Goal: Task Accomplishment & Management: Complete application form

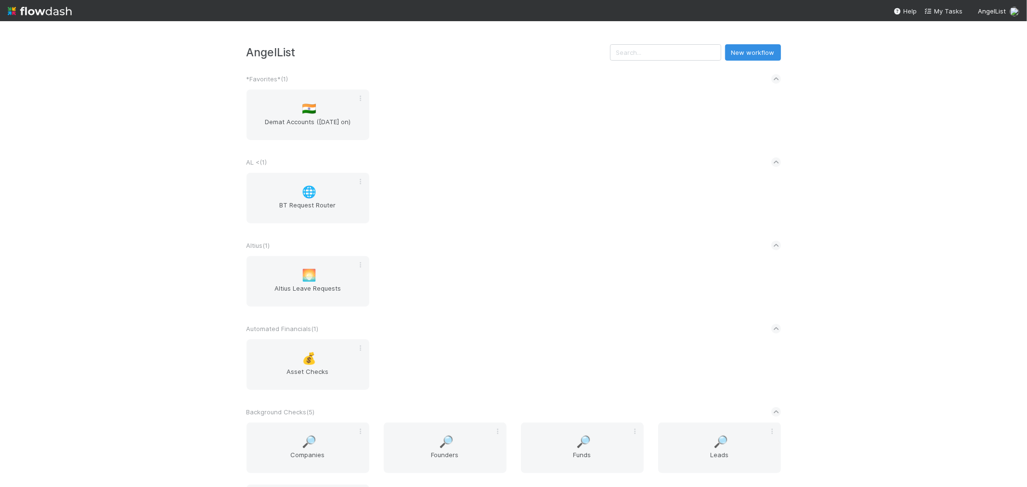
click at [580, 138] on div "🇮🇳 Demat Accounts ([DATE] on)" at bounding box center [513, 121] width 549 height 62
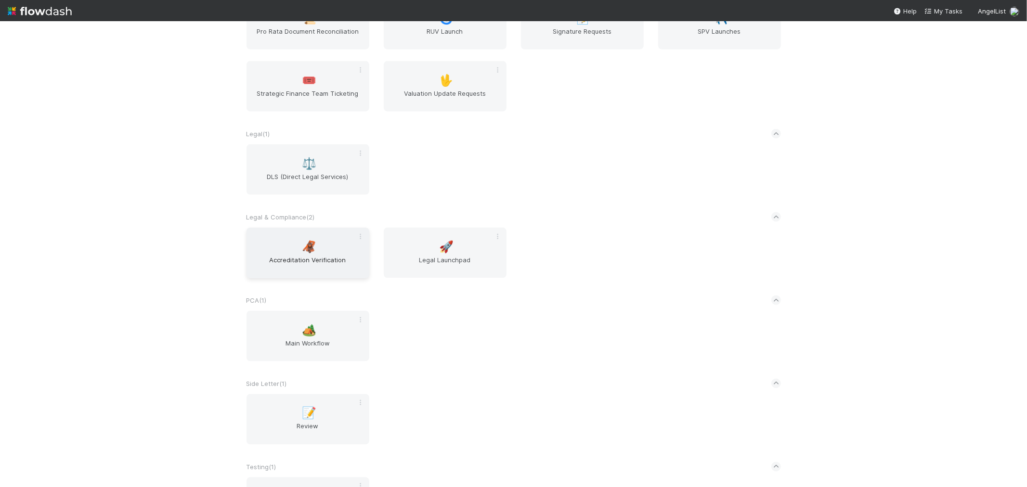
click at [311, 255] on span "Accreditation Verification" at bounding box center [307, 264] width 115 height 19
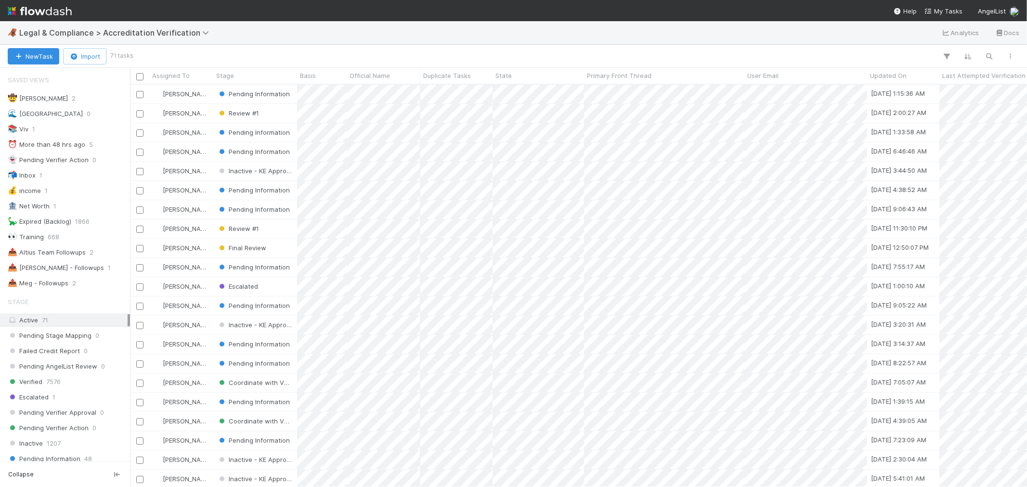
scroll to position [394, 889]
click at [73, 272] on div "📤 [PERSON_NAME] - Followups" at bounding box center [56, 268] width 96 height 12
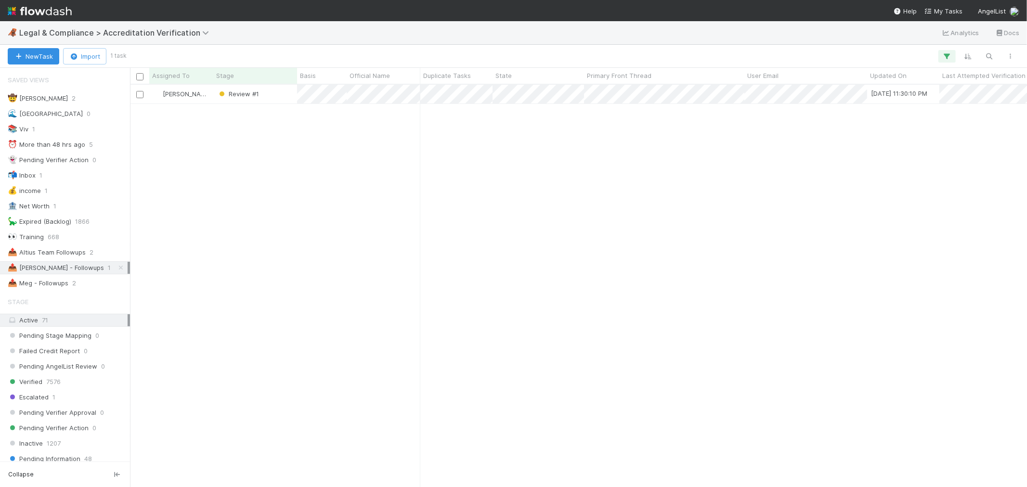
scroll to position [394, 889]
click at [452, 170] on div "[PERSON_NAME] Review #1 [DATE] 11:30:10 PM [DATE] 1:52:08 PM 0" at bounding box center [578, 286] width 897 height 402
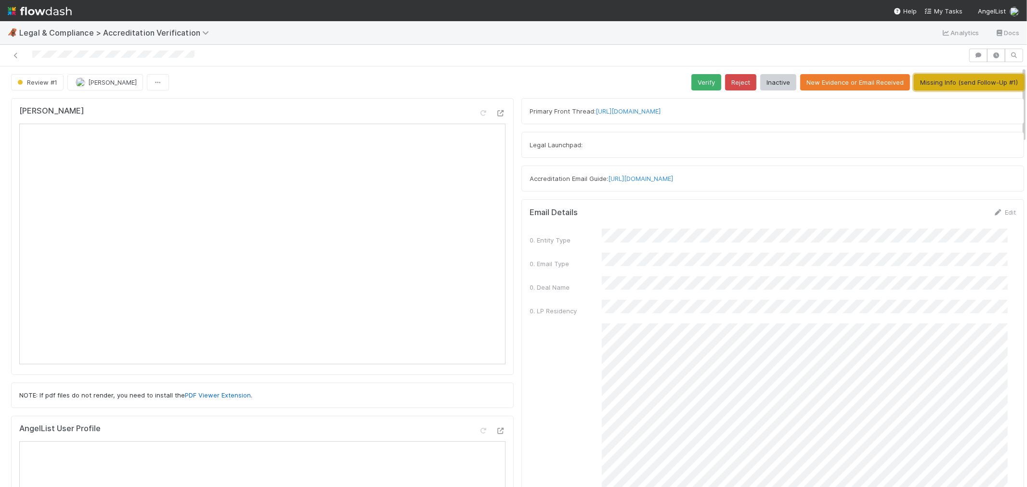
click at [923, 84] on button "Missing Info (send Follow-Up #1)" at bounding box center [969, 82] width 110 height 16
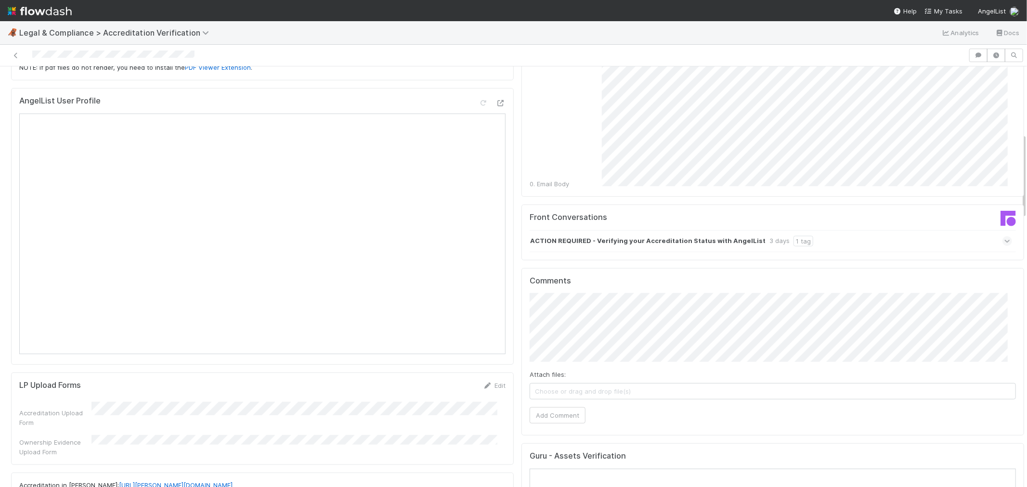
scroll to position [404, 0]
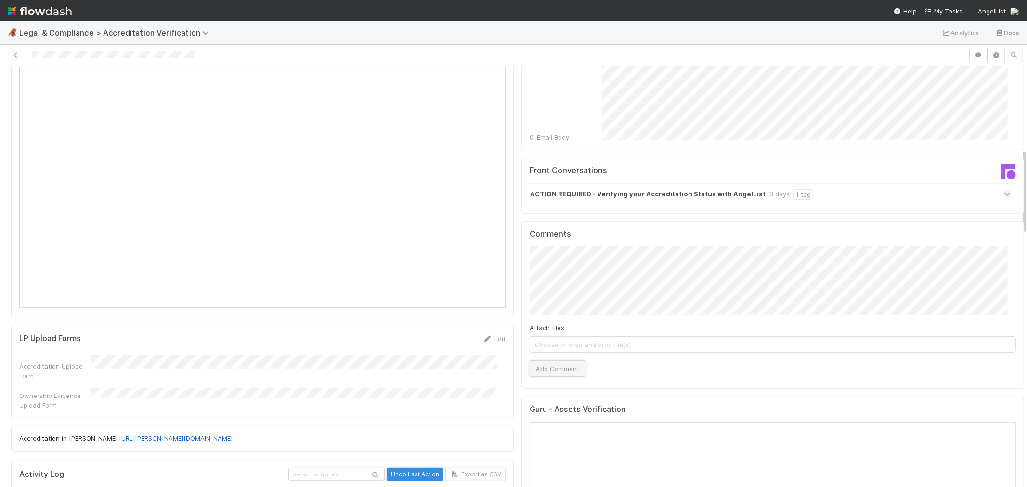
click at [556, 361] on button "Add Comment" at bounding box center [558, 369] width 56 height 16
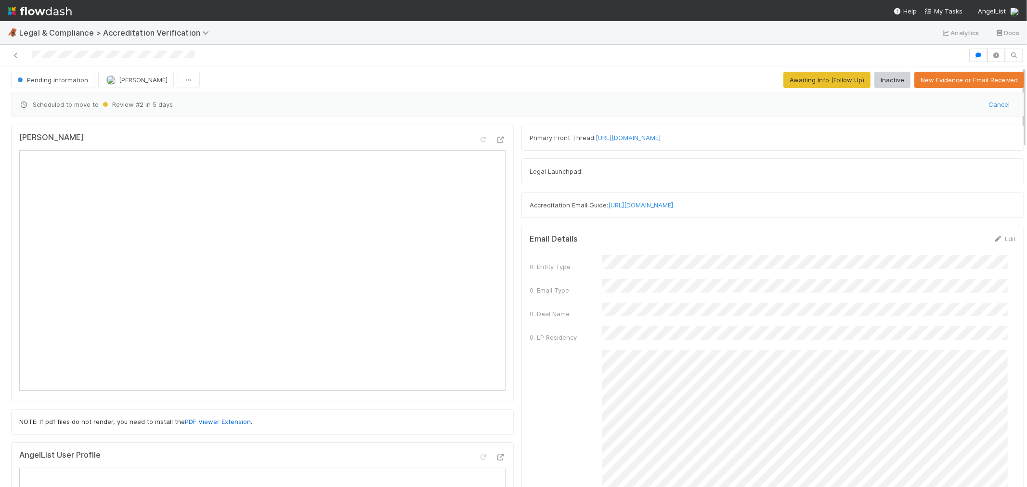
scroll to position [0, 0]
click at [66, 32] on span "Legal & Compliance > Accreditation Verification" at bounding box center [116, 33] width 195 height 10
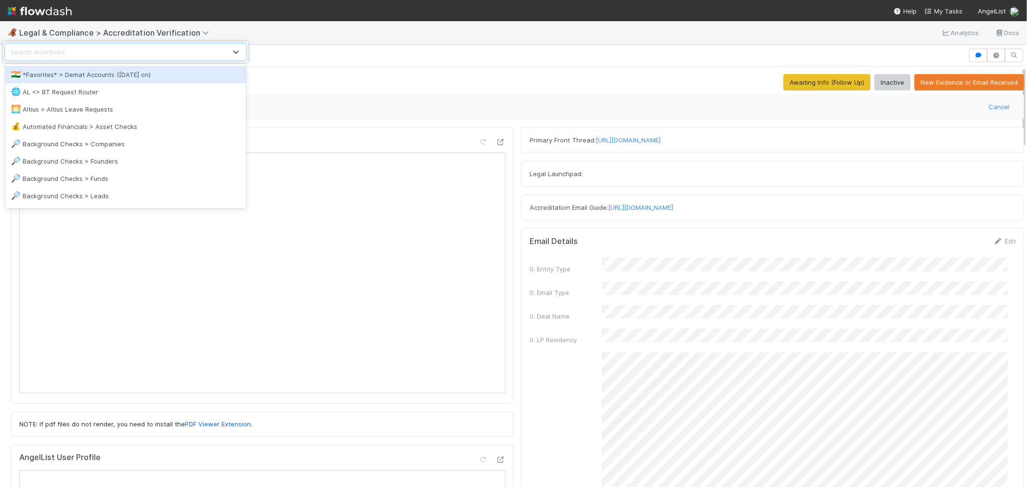
click at [69, 51] on div "Search workflows" at bounding box center [116, 51] width 221 height 15
type input "ipp"
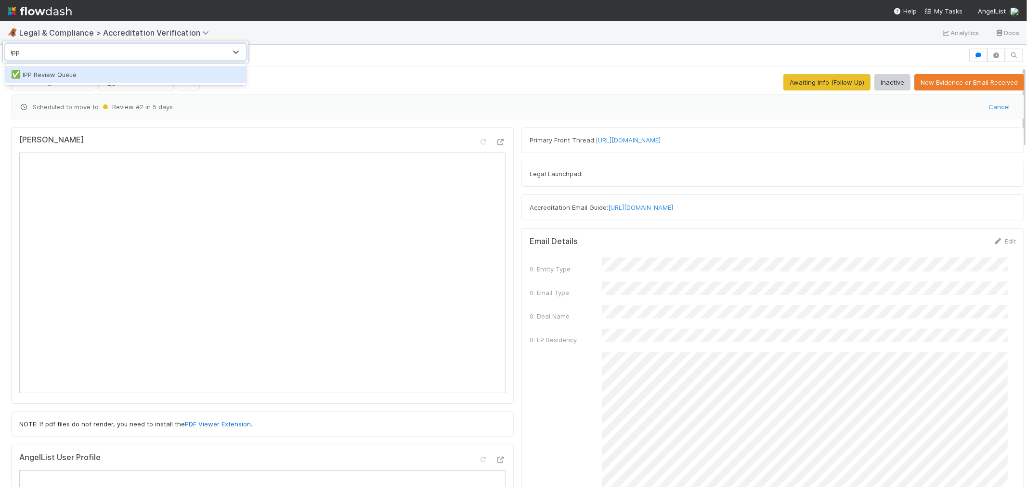
click at [79, 76] on div "✅ IPP Review Queue" at bounding box center [125, 75] width 229 height 10
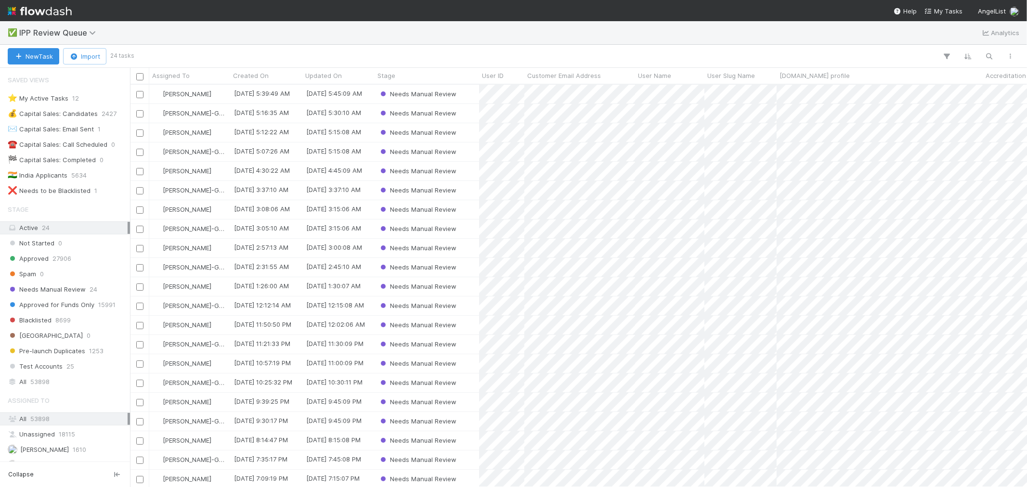
scroll to position [8, 8]
click at [77, 99] on span "12" at bounding box center [75, 98] width 7 height 12
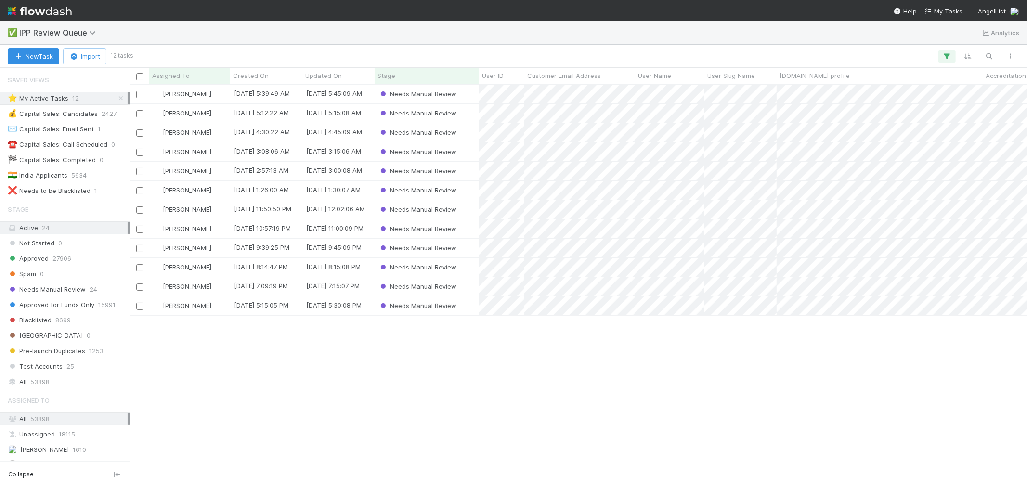
scroll to position [394, 889]
click at [468, 310] on div "Needs Manual Review" at bounding box center [427, 306] width 105 height 19
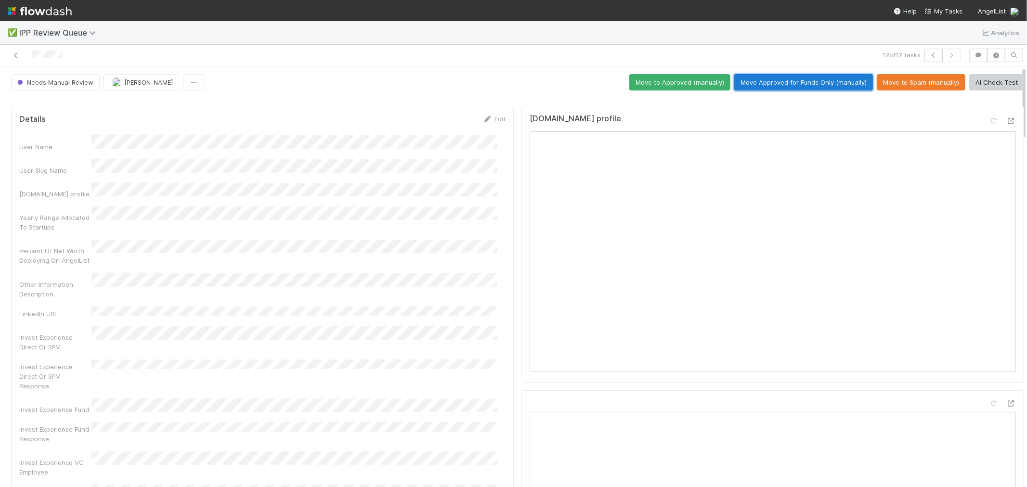
click at [800, 85] on button "Move Approved for Funds Only (manually)" at bounding box center [803, 82] width 139 height 16
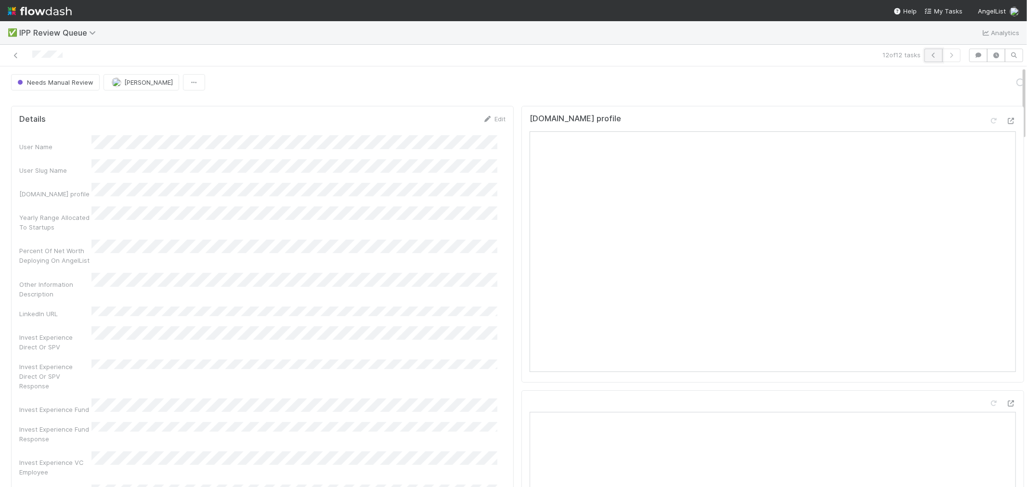
click at [924, 59] on button "button" at bounding box center [934, 55] width 18 height 13
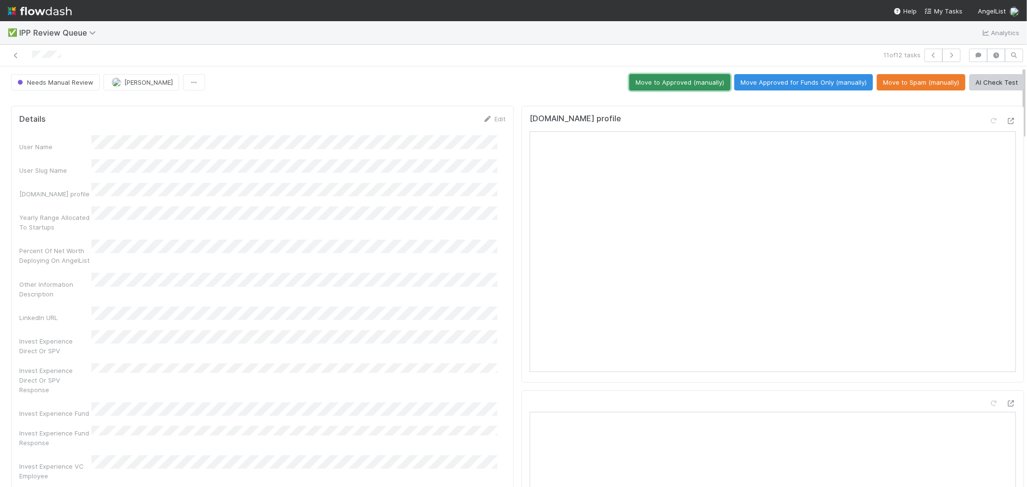
click at [689, 74] on button "Move to Approved (manually)" at bounding box center [679, 82] width 101 height 16
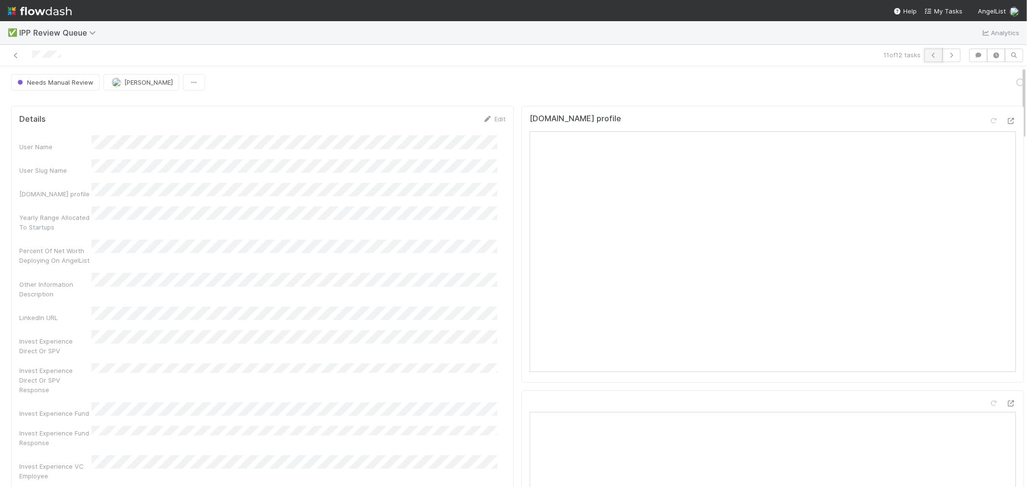
click at [924, 55] on icon "button" at bounding box center [934, 55] width 10 height 6
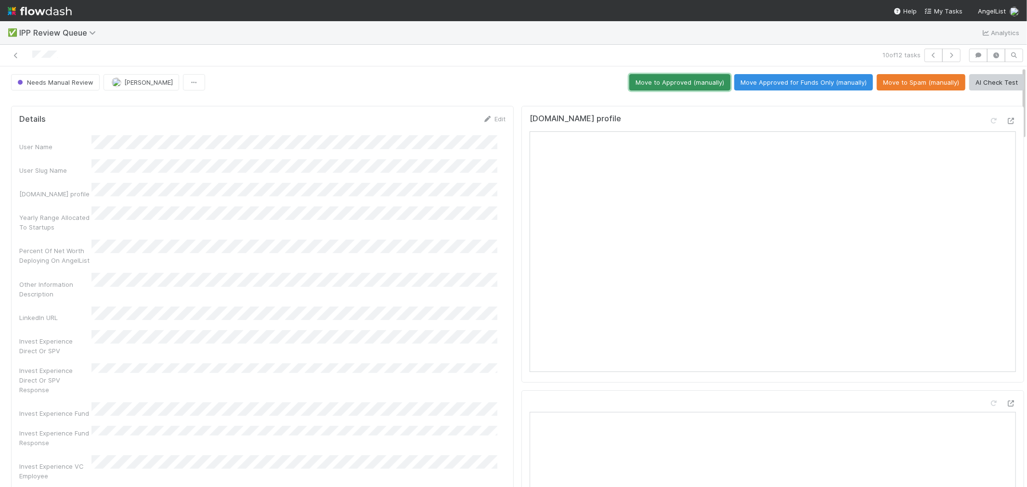
click at [699, 84] on button "Move to Approved (manually)" at bounding box center [679, 82] width 101 height 16
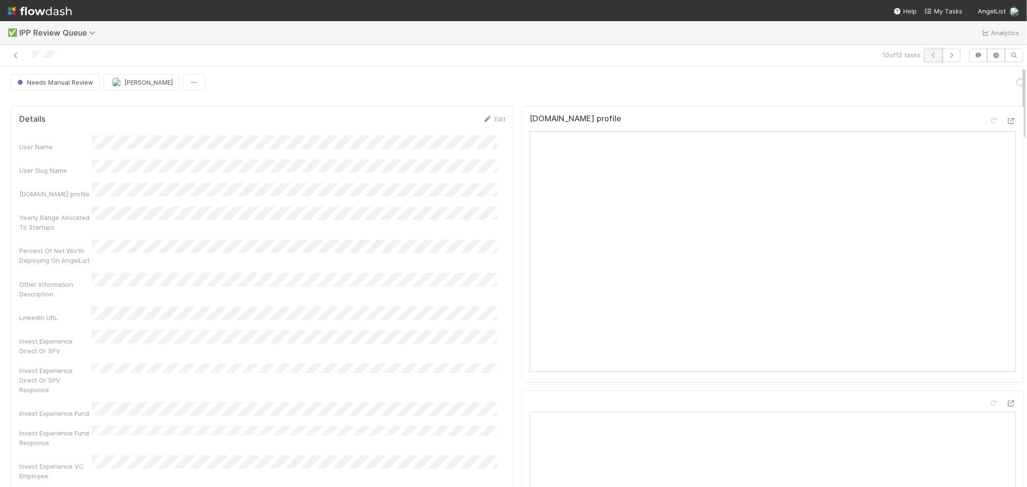
click at [924, 56] on icon "button" at bounding box center [934, 55] width 10 height 6
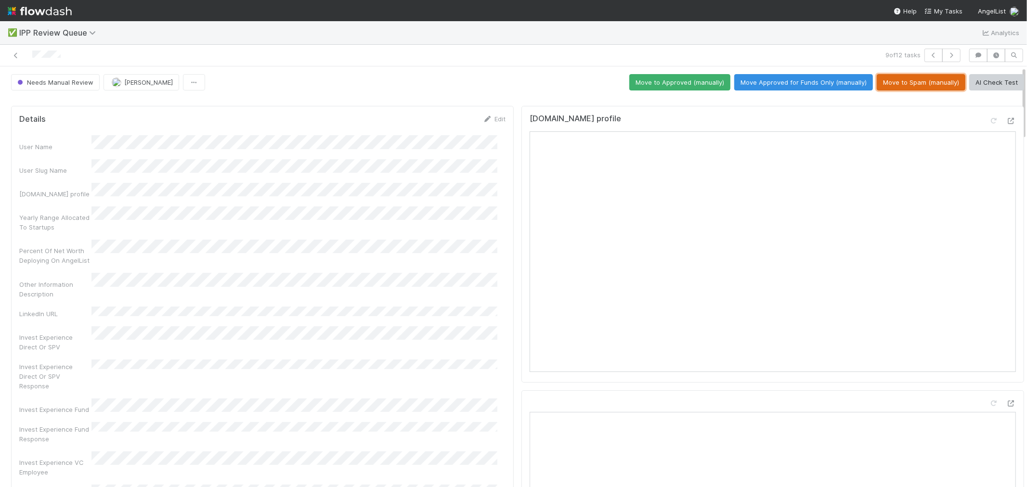
click at [903, 85] on button "Move to Spam (manually)" at bounding box center [921, 82] width 89 height 16
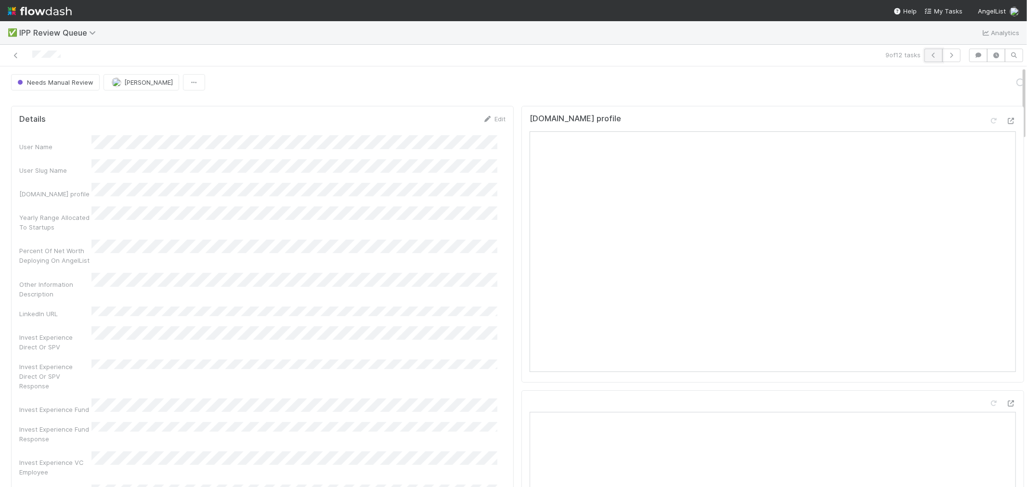
click at [924, 58] on button "button" at bounding box center [934, 55] width 18 height 13
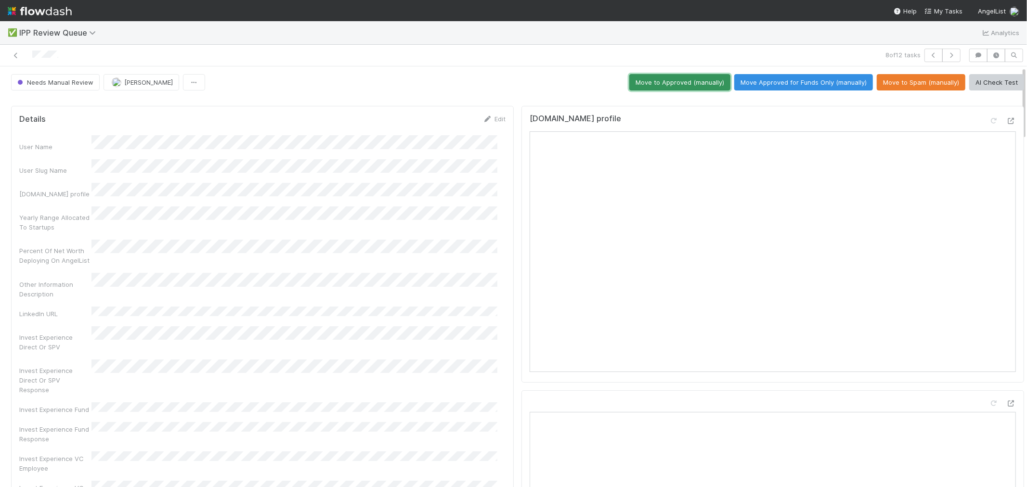
click at [683, 85] on button "Move to Approved (manually)" at bounding box center [679, 82] width 101 height 16
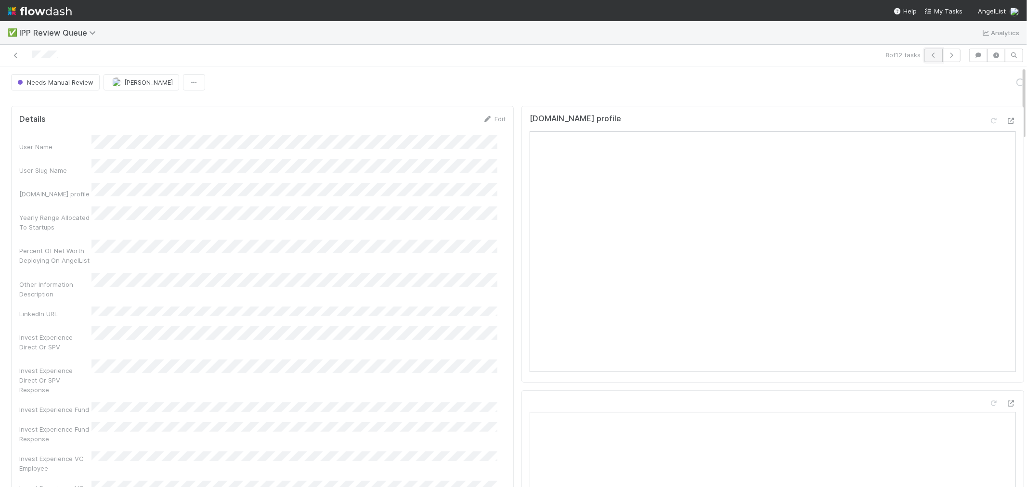
click at [924, 56] on icon "button" at bounding box center [934, 55] width 10 height 6
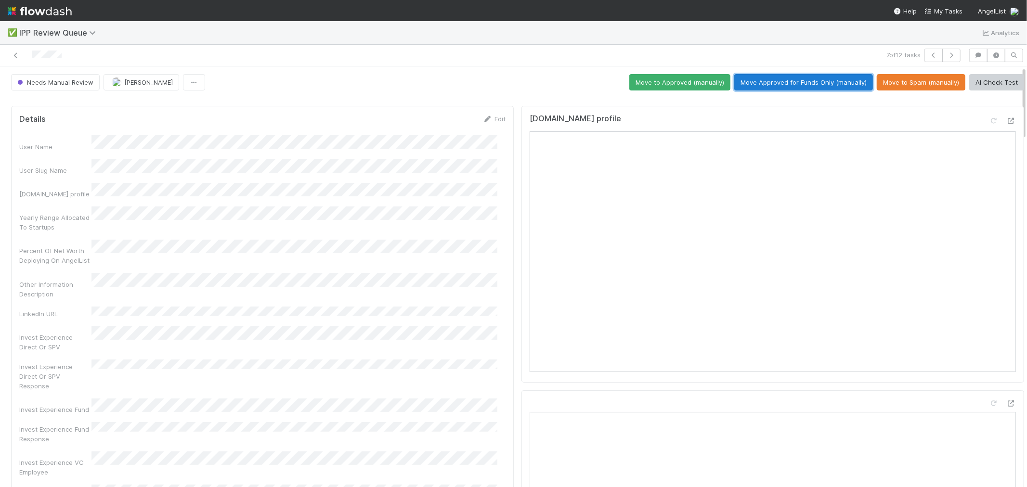
click at [814, 85] on button "Move Approved for Funds Only (manually)" at bounding box center [803, 82] width 139 height 16
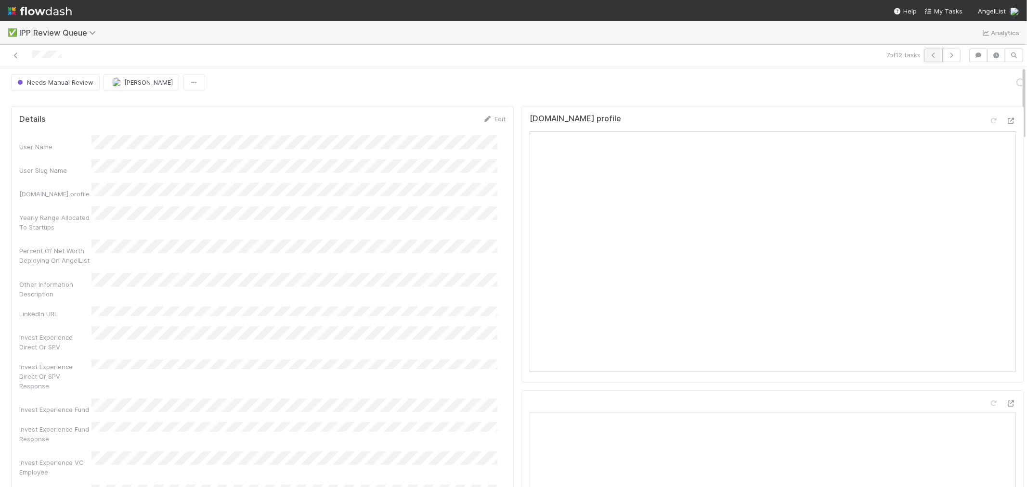
click at [924, 54] on icon "button" at bounding box center [934, 55] width 10 height 6
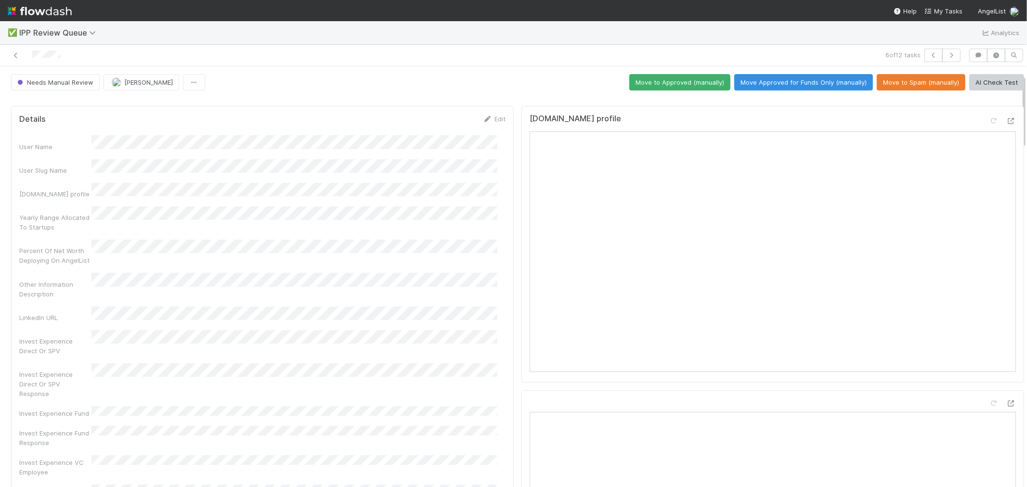
scroll to position [160, 0]
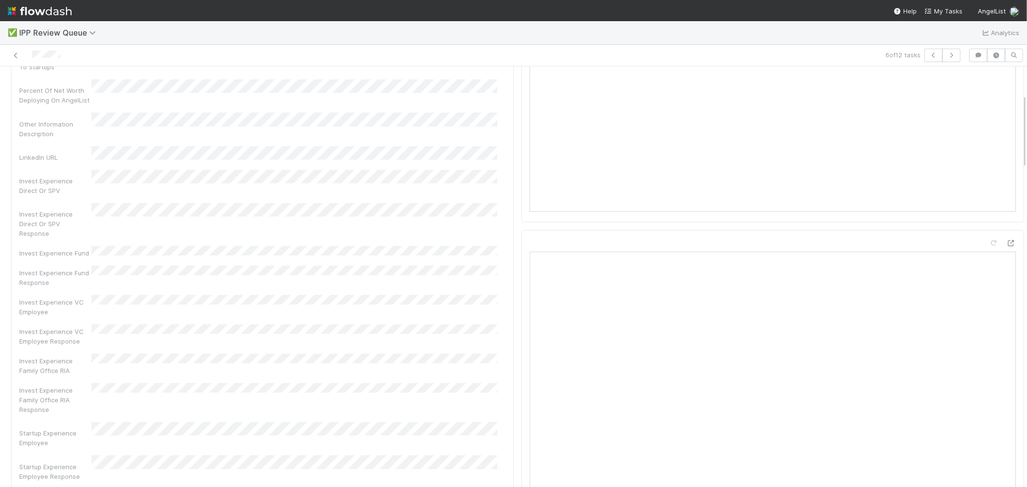
click at [380, 203] on div "User Name User Slug Name [DOMAIN_NAME] profile Yearly Range Allocated To Startu…" at bounding box center [262, 349] width 486 height 748
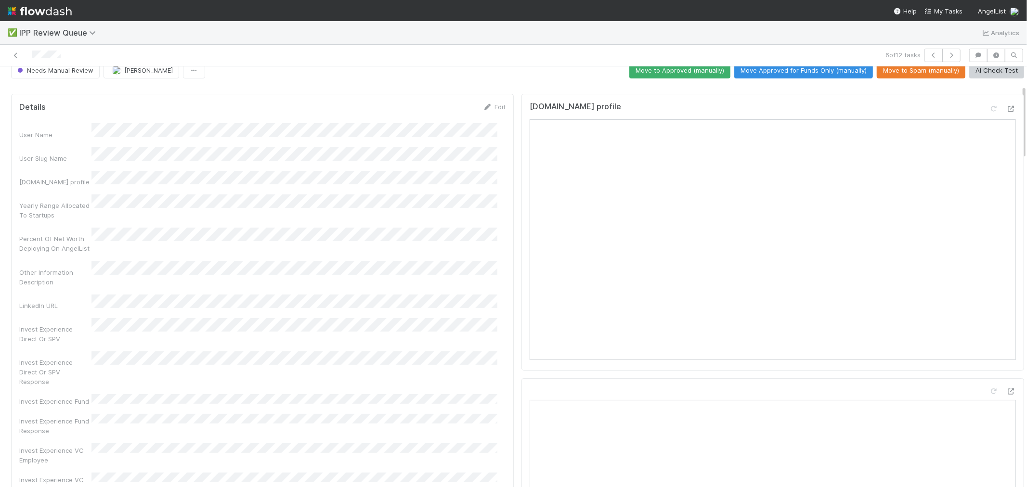
scroll to position [0, 0]
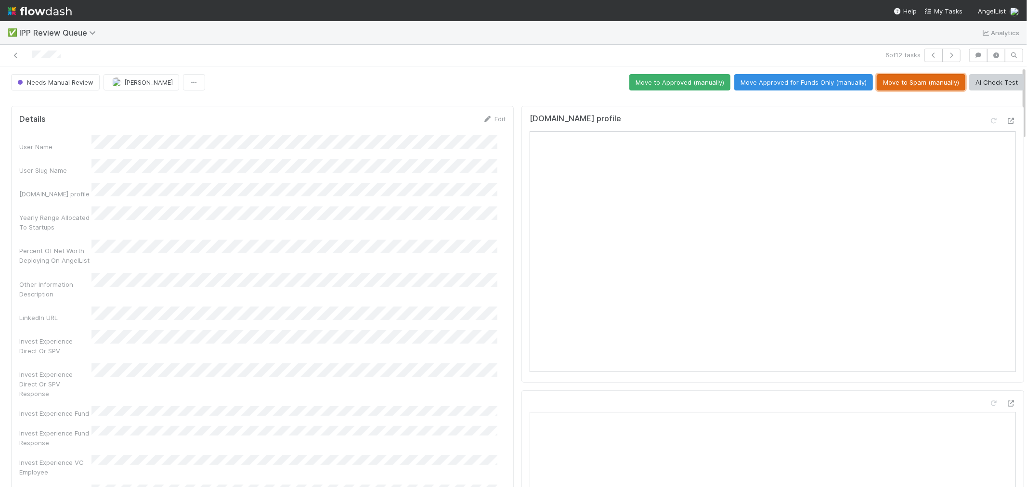
click at [913, 82] on button "Move to Spam (manually)" at bounding box center [921, 82] width 89 height 16
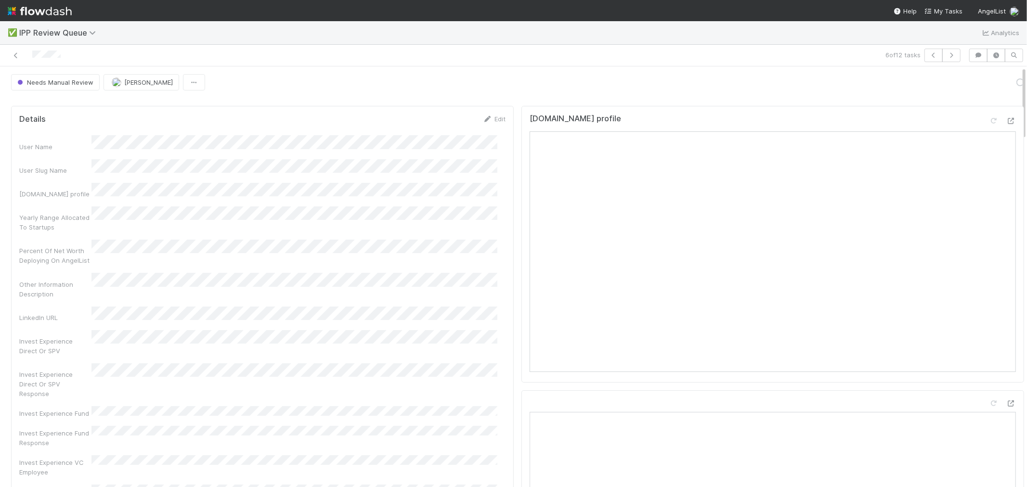
click at [924, 45] on div "6 of 12 tasks" at bounding box center [513, 56] width 1027 height 22
click at [924, 55] on icon "button" at bounding box center [934, 55] width 10 height 6
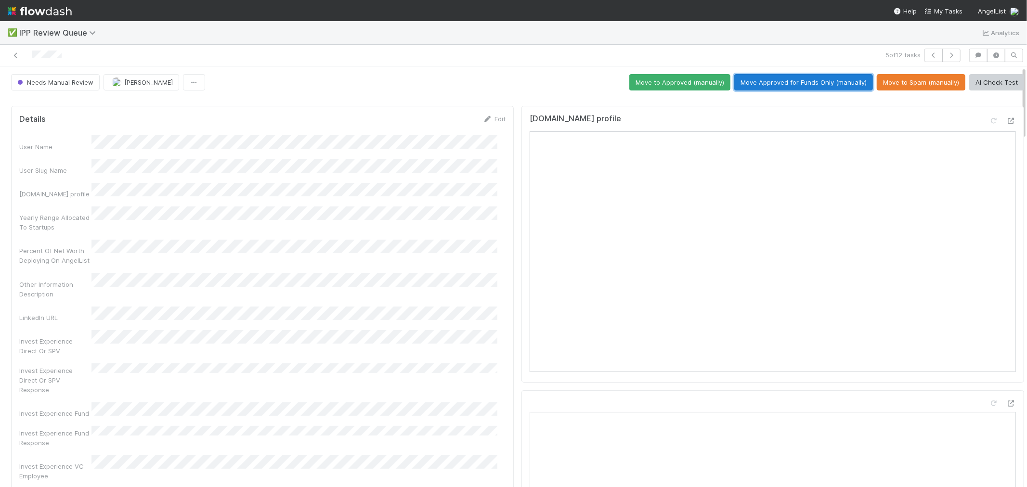
click at [825, 83] on button "Move Approved for Funds Only (manually)" at bounding box center [803, 82] width 139 height 16
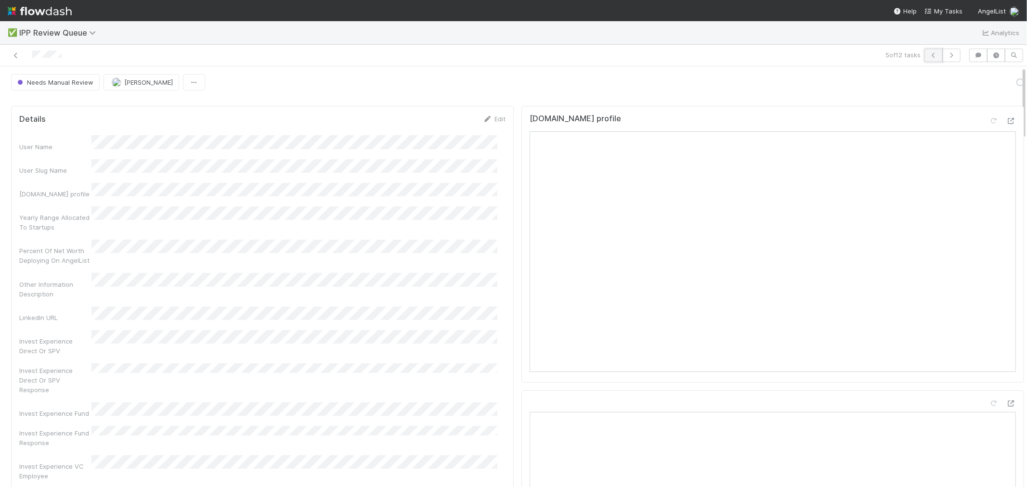
click at [924, 56] on button "button" at bounding box center [934, 55] width 18 height 13
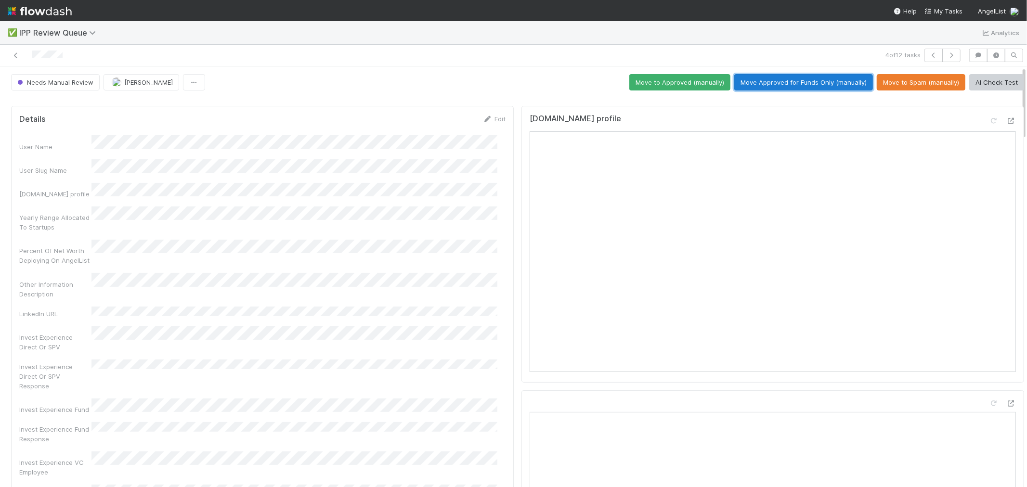
click at [848, 81] on button "Move Approved for Funds Only (manually)" at bounding box center [803, 82] width 139 height 16
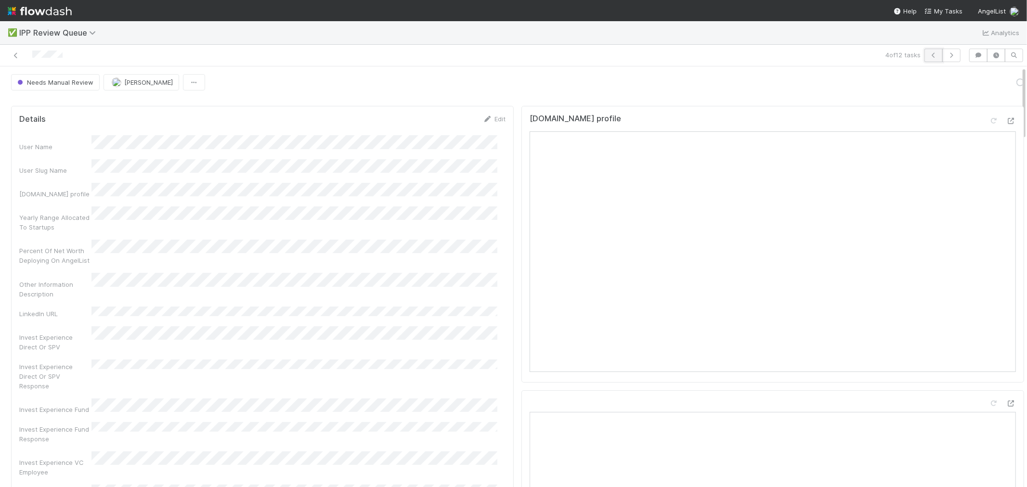
click at [924, 54] on icon "button" at bounding box center [934, 55] width 10 height 6
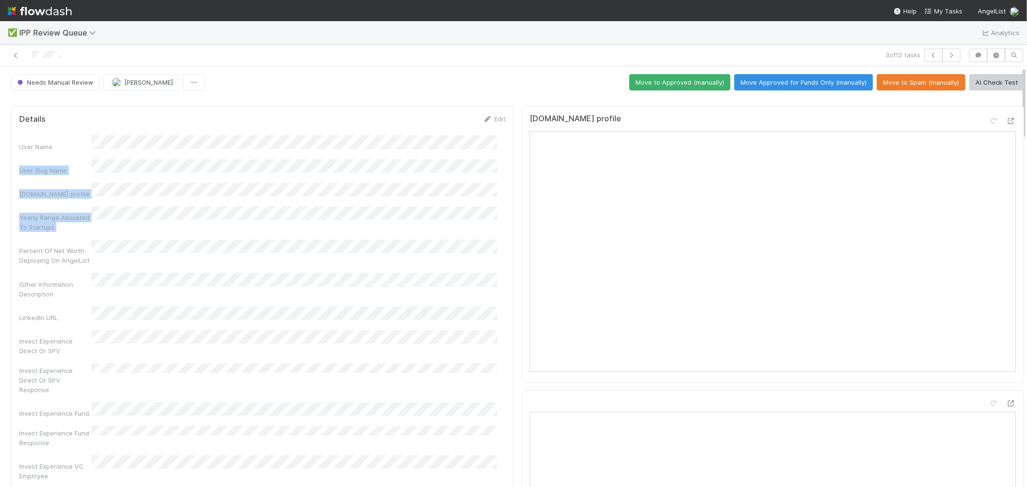
click at [429, 273] on div "Other Information Description" at bounding box center [262, 286] width 486 height 26
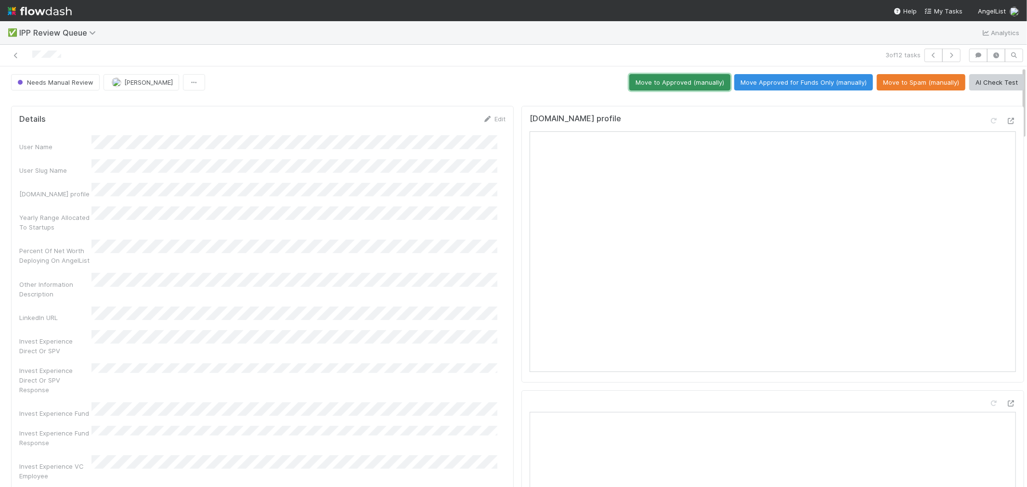
click at [707, 86] on button "Move to Approved (manually)" at bounding box center [679, 82] width 101 height 16
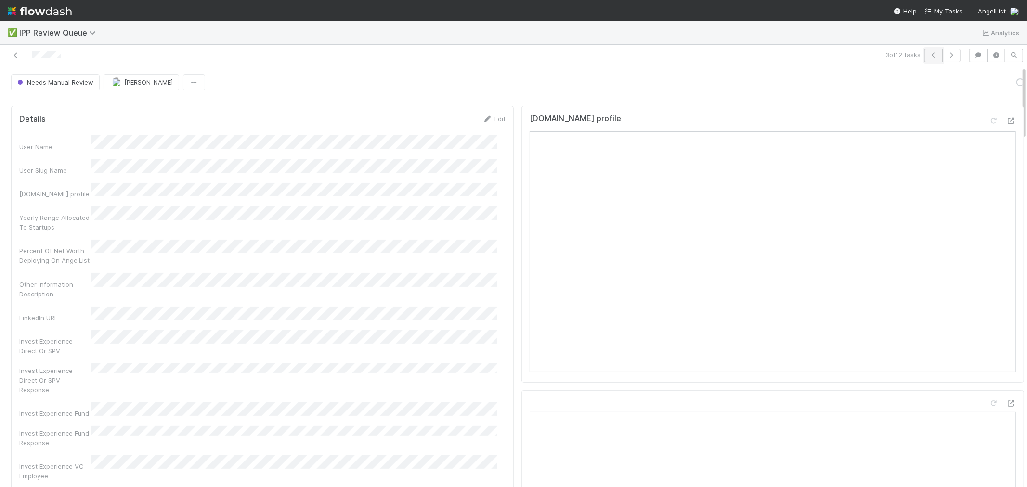
click at [924, 52] on icon "button" at bounding box center [934, 55] width 10 height 6
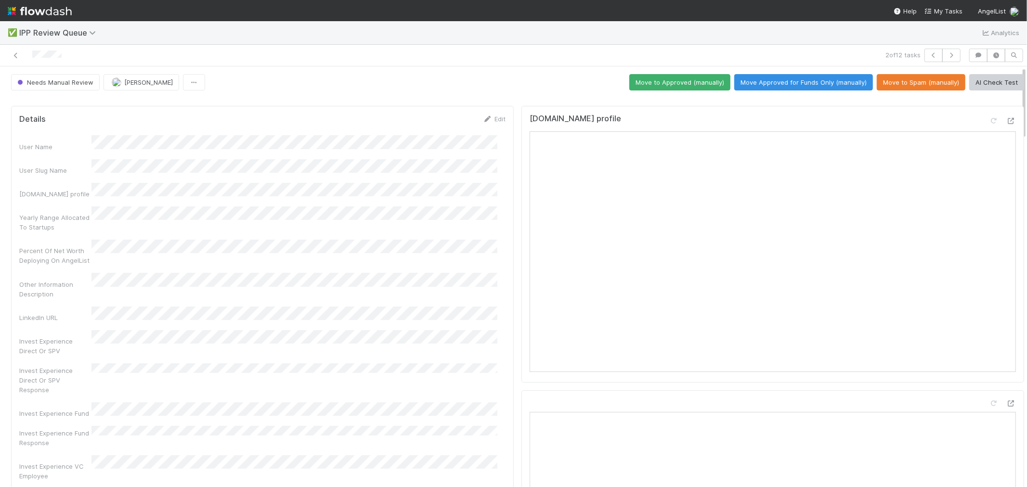
click at [411, 330] on div "Invest Experience Direct Or SPV" at bounding box center [262, 343] width 486 height 26
click at [825, 79] on button "Move Approved for Funds Only (manually)" at bounding box center [803, 82] width 139 height 16
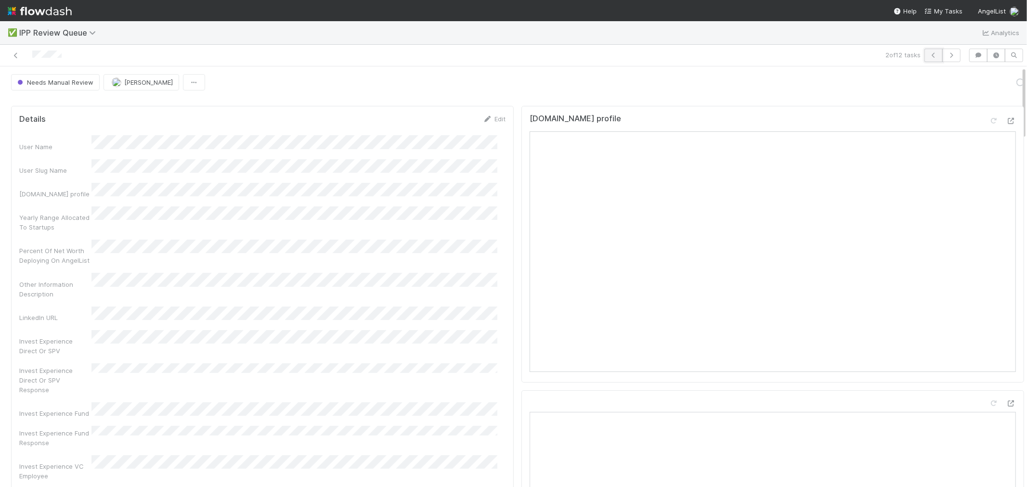
click at [924, 52] on icon "button" at bounding box center [934, 55] width 10 height 6
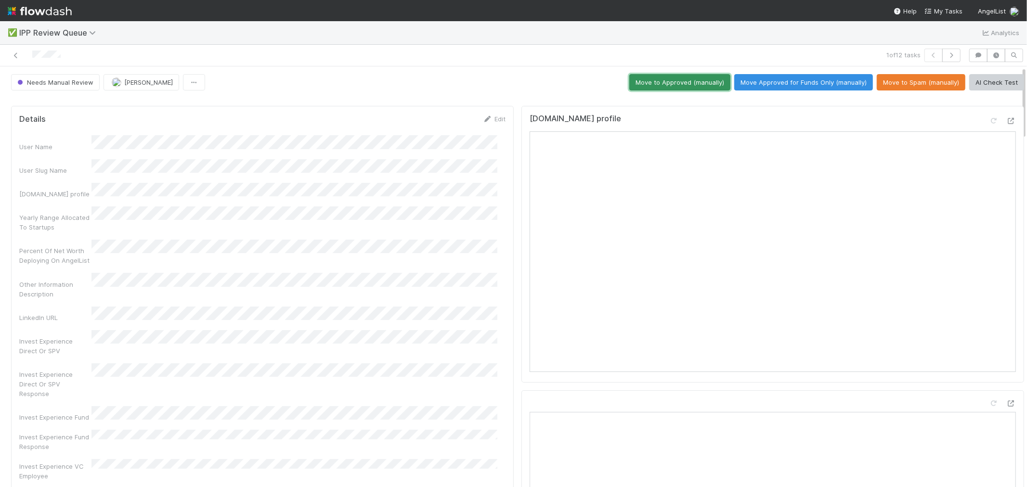
click at [677, 84] on button "Move to Approved (manually)" at bounding box center [679, 82] width 101 height 16
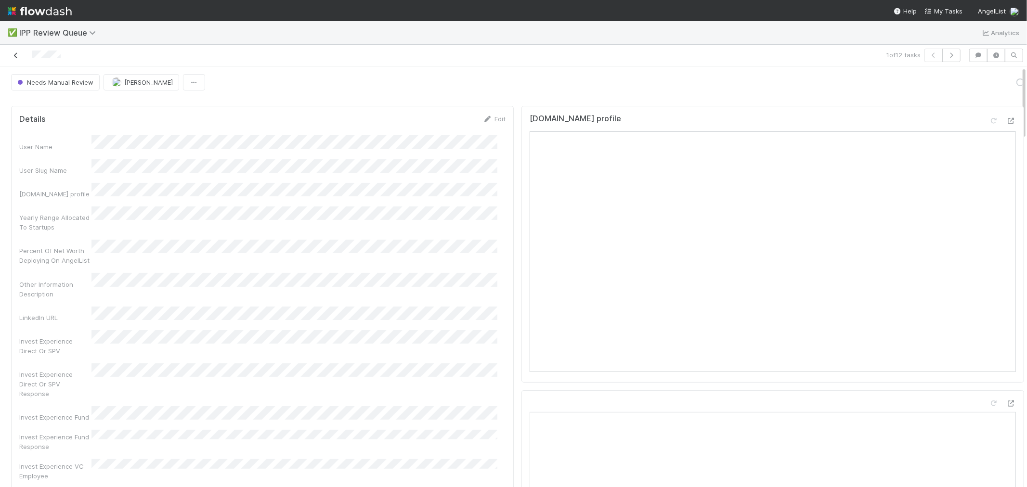
click at [16, 55] on icon at bounding box center [16, 55] width 10 height 6
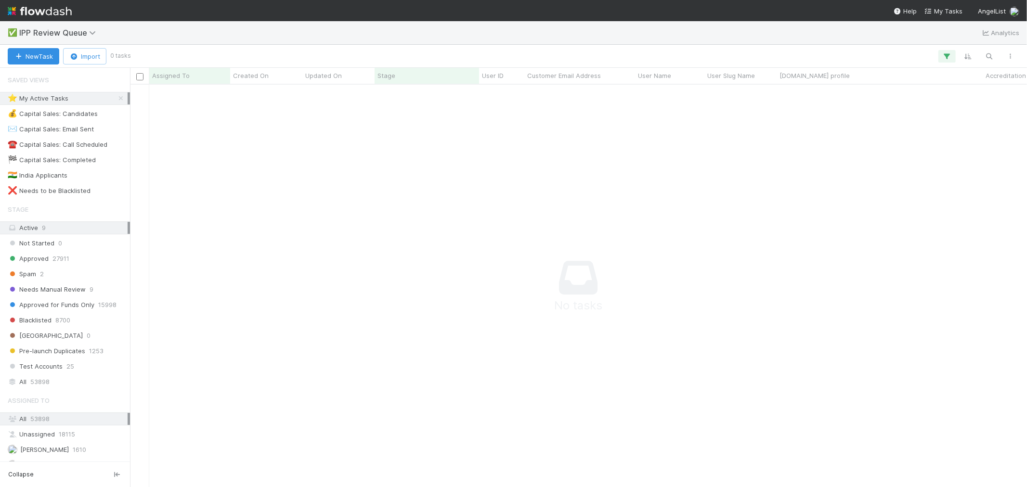
scroll to position [8, 8]
click at [924, 56] on icon "button" at bounding box center [990, 56] width 10 height 9
type input "[EMAIL_ADDRESS][DOMAIN_NAME]"
click at [36, 384] on span "53898" at bounding box center [39, 382] width 19 height 12
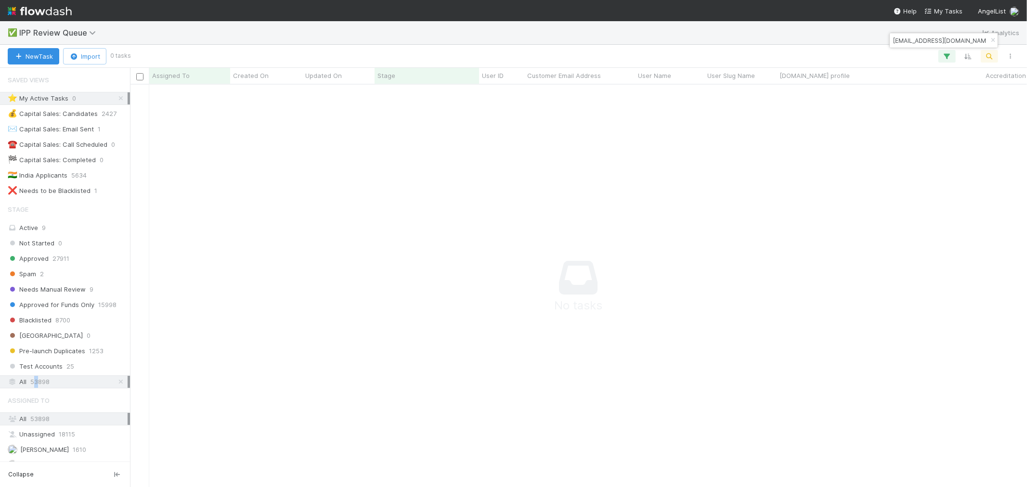
scroll to position [386, 881]
click at [116, 97] on icon at bounding box center [121, 98] width 10 height 6
click at [924, 39] on icon "button" at bounding box center [993, 41] width 10 height 6
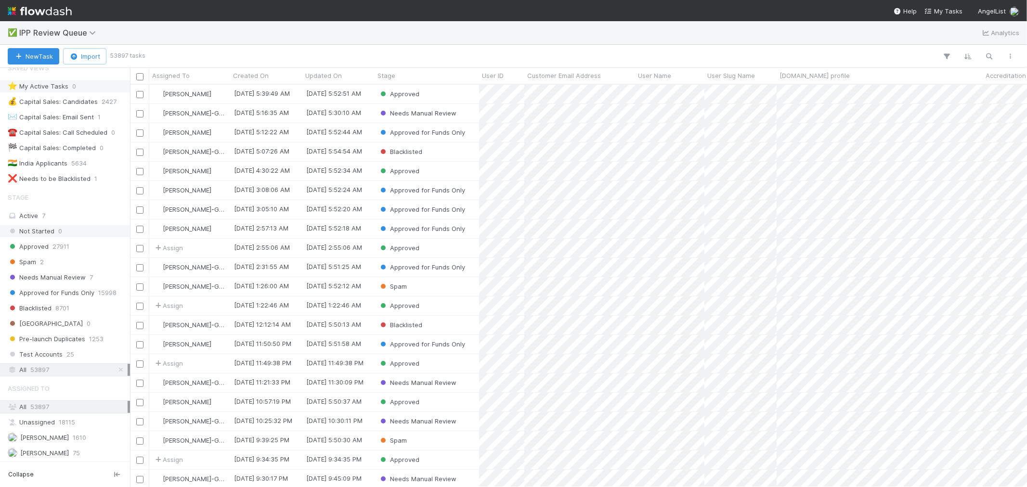
scroll to position [0, 0]
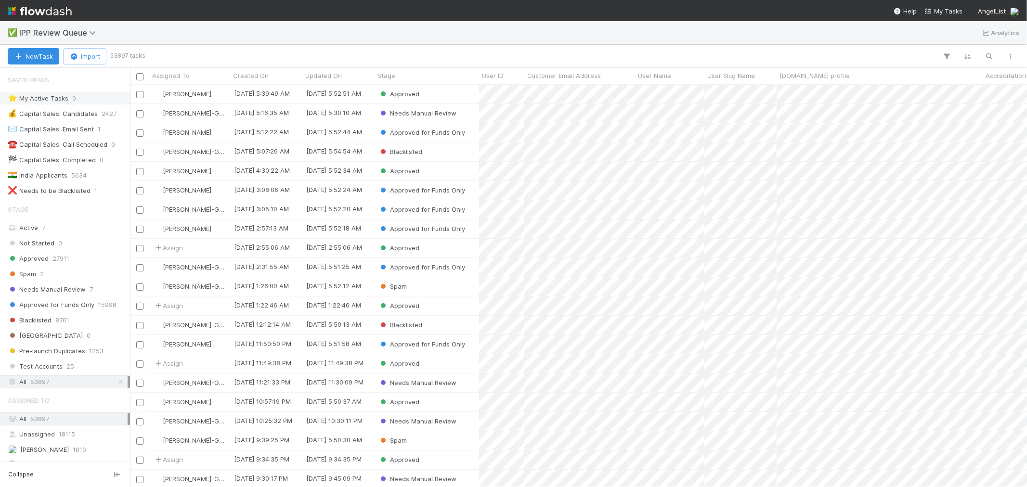
click at [60, 103] on div "⭐ My Active Tasks" at bounding box center [38, 98] width 61 height 12
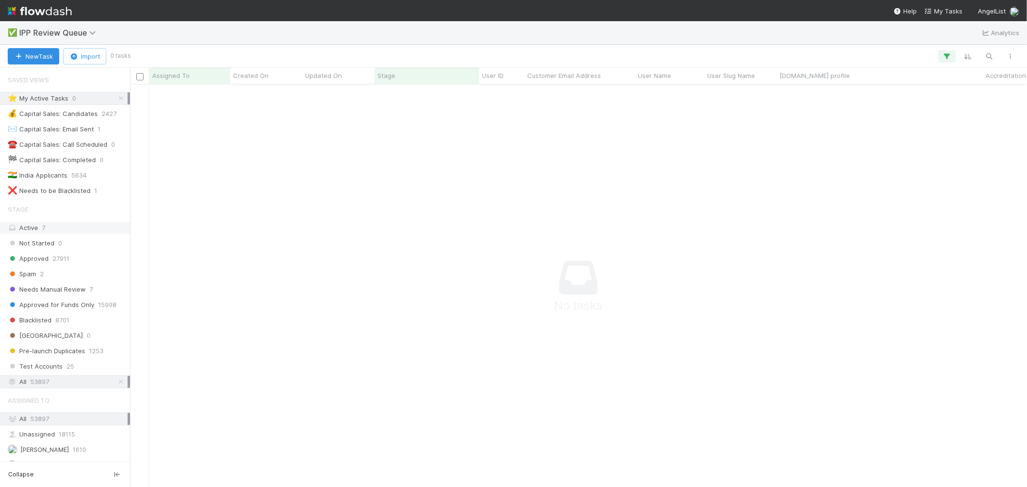
scroll to position [386, 881]
click at [46, 230] on div "Active 7" at bounding box center [68, 228] width 120 height 12
click at [88, 36] on span "IPP Review Queue" at bounding box center [59, 33] width 81 height 10
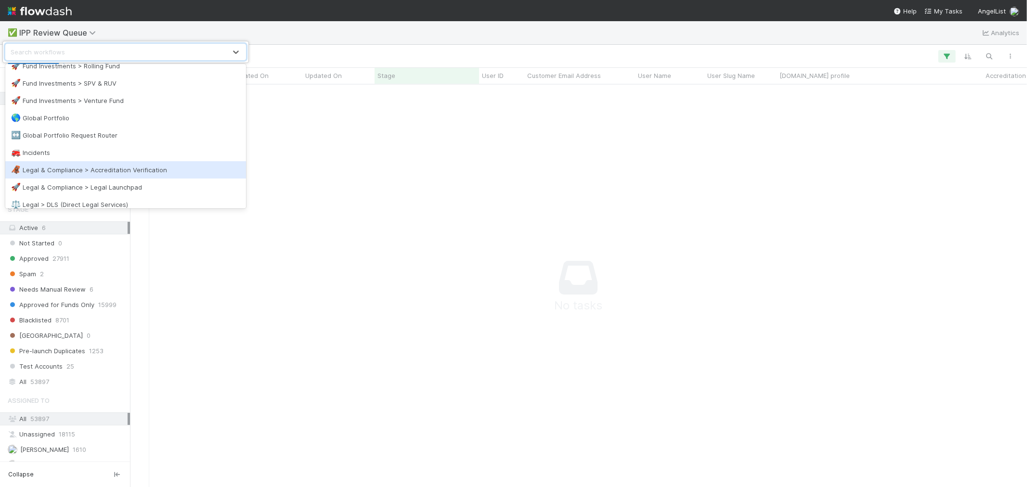
scroll to position [285, 0]
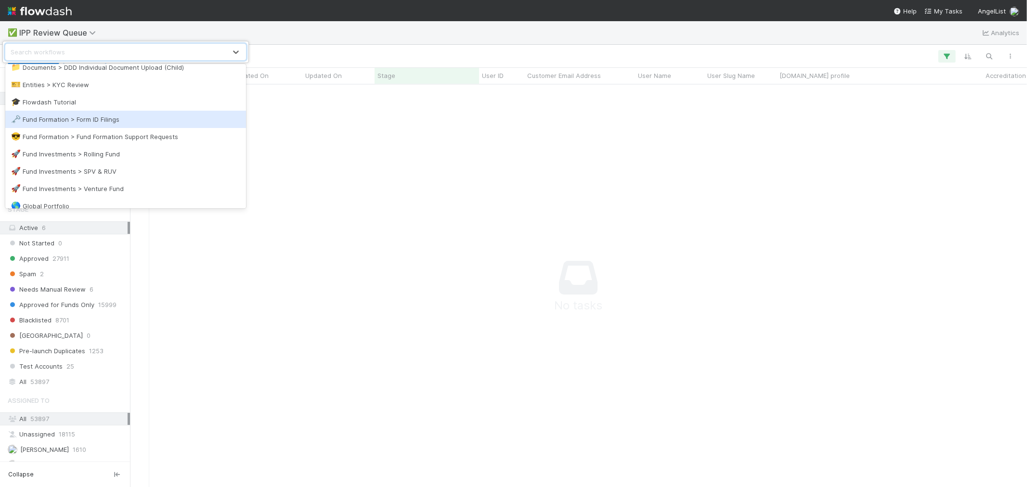
click at [110, 118] on div "🗝️ Fund Formation > Form ID Filings" at bounding box center [125, 120] width 229 height 10
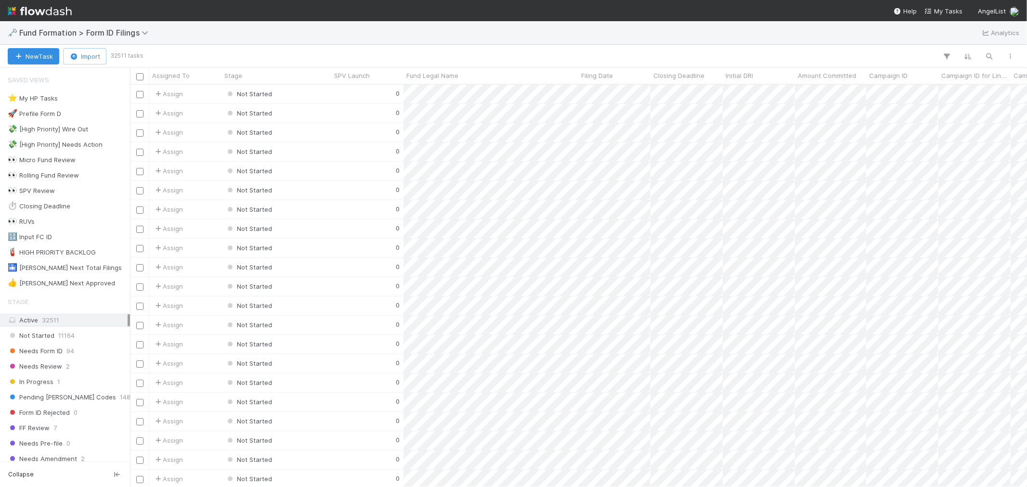
scroll to position [394, 889]
click at [59, 97] on div "⭐ My HP Tasks 2" at bounding box center [68, 98] width 120 height 12
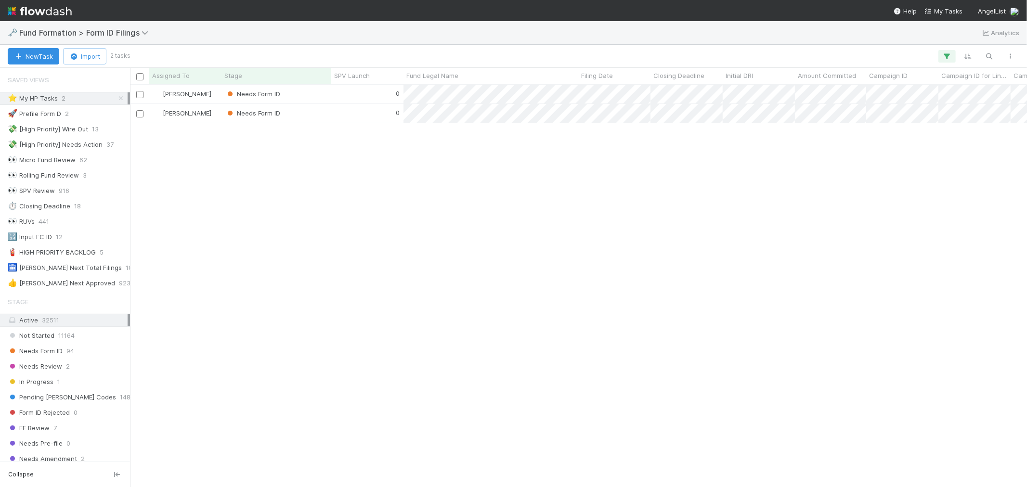
scroll to position [394, 889]
click at [351, 95] on div "0" at bounding box center [367, 94] width 72 height 19
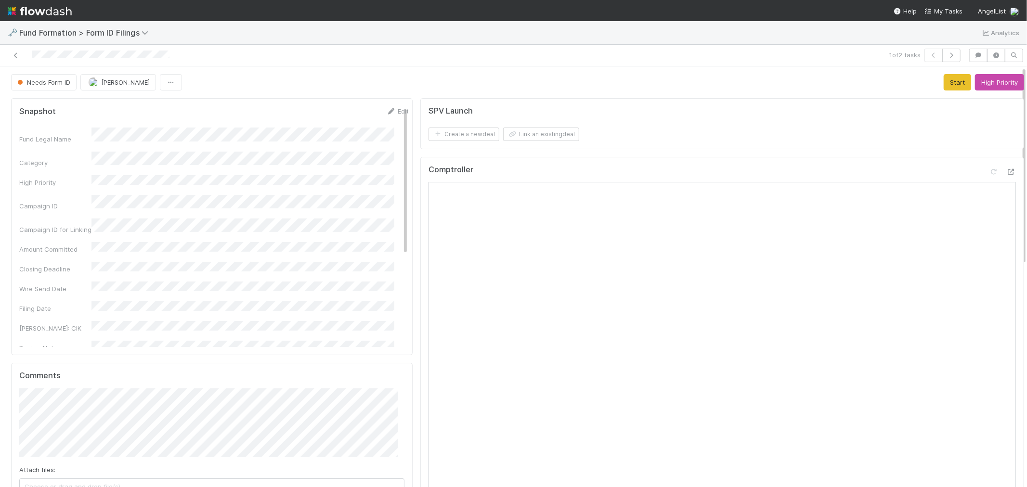
click at [608, 87] on div "Needs Form ID [PERSON_NAME] Start High Priority" at bounding box center [517, 82] width 1013 height 16
click at [924, 88] on button "Start" at bounding box center [957, 82] width 27 height 16
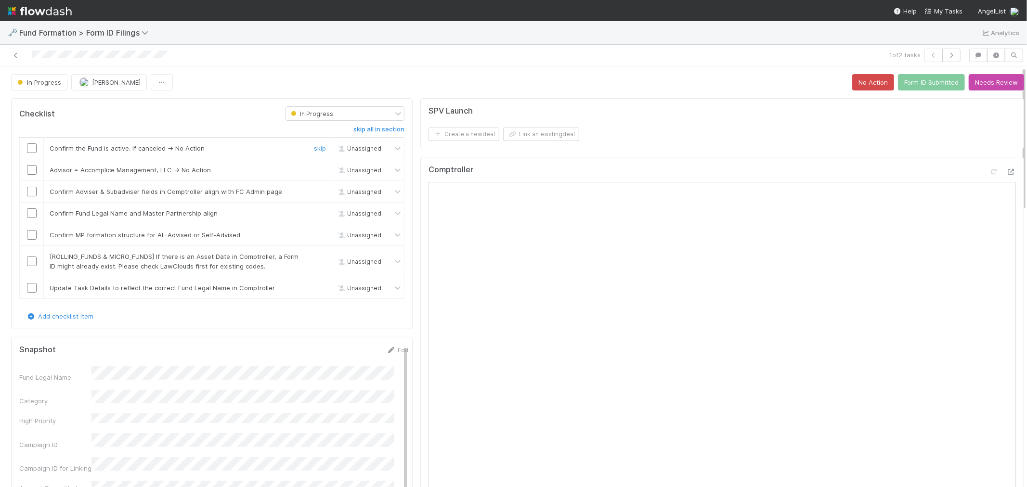
click at [35, 150] on input "checkbox" at bounding box center [32, 149] width 10 height 10
click at [31, 169] on input "checkbox" at bounding box center [32, 170] width 10 height 10
click at [31, 192] on input "checkbox" at bounding box center [32, 192] width 10 height 10
click at [31, 210] on input "checkbox" at bounding box center [32, 214] width 10 height 10
click at [30, 233] on input "checkbox" at bounding box center [32, 235] width 10 height 10
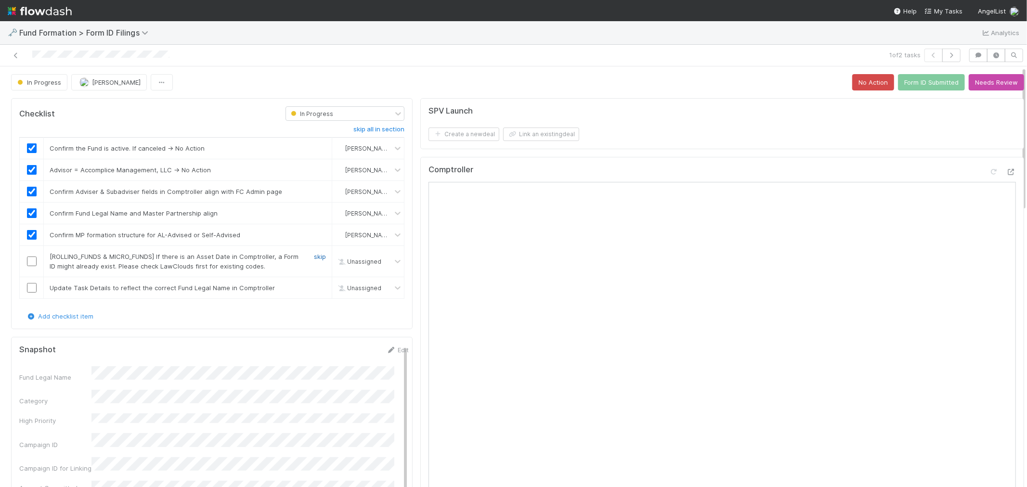
click at [314, 256] on link "skip" at bounding box center [320, 257] width 12 height 8
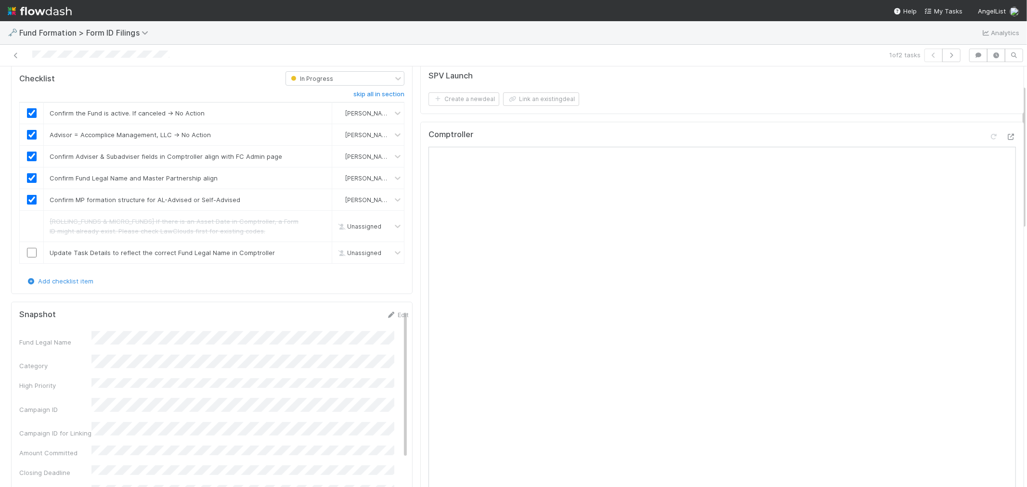
scroll to position [53, 0]
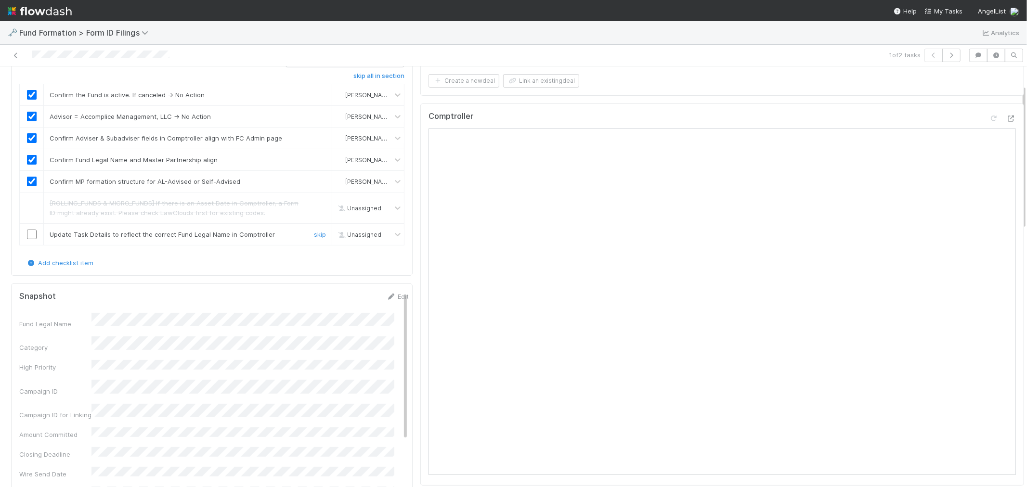
click at [29, 233] on input "checkbox" at bounding box center [32, 235] width 10 height 10
click at [389, 295] on link "Edit" at bounding box center [397, 297] width 23 height 8
click at [344, 301] on button "Save" at bounding box center [357, 300] width 27 height 16
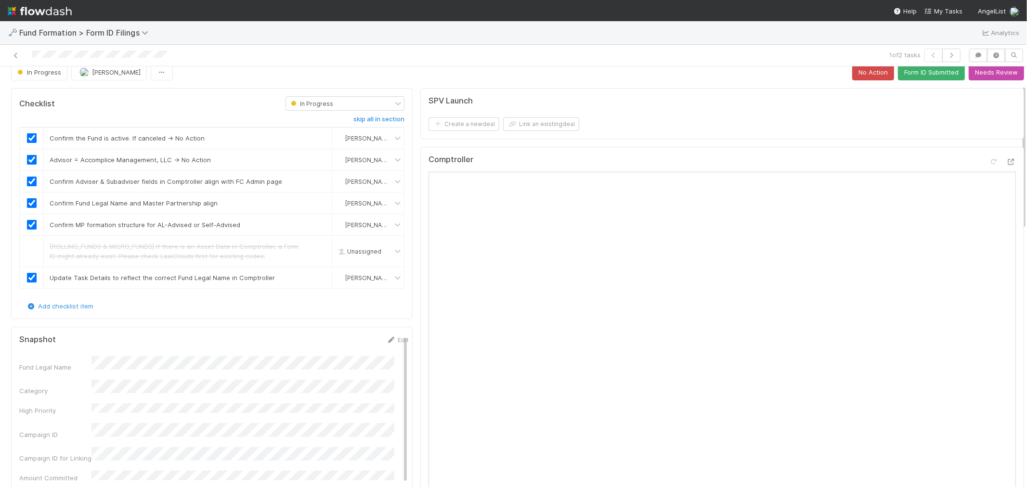
scroll to position [0, 0]
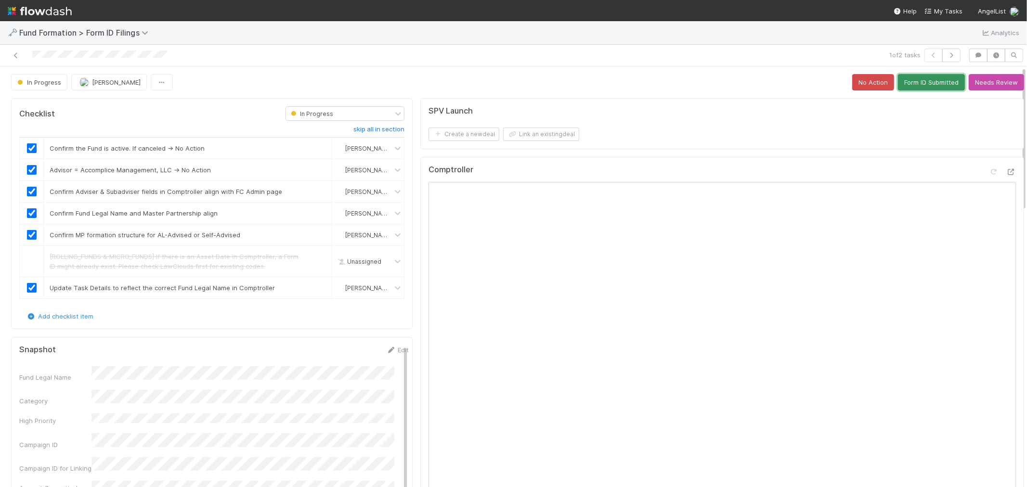
click at [923, 87] on button "Form ID Submitted" at bounding box center [931, 82] width 67 height 16
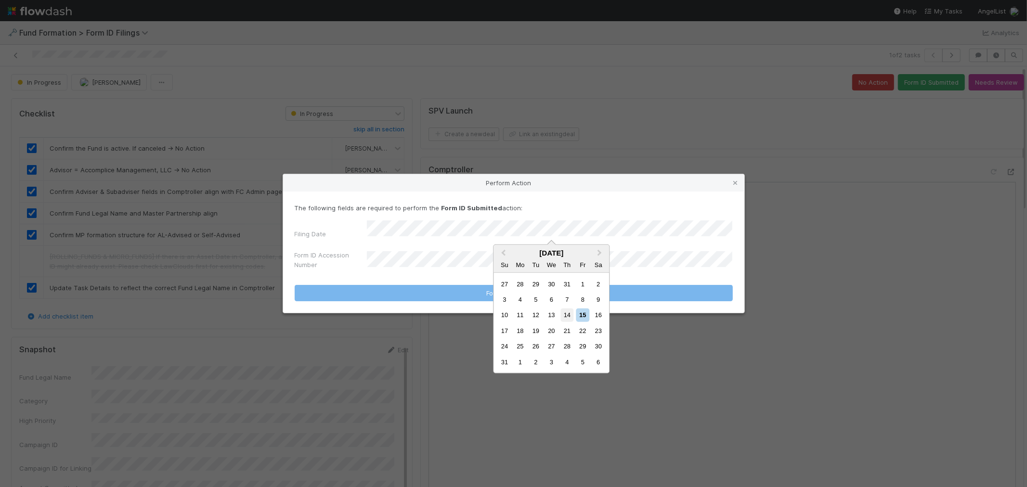
click at [565, 311] on div "14" at bounding box center [567, 315] width 13 height 13
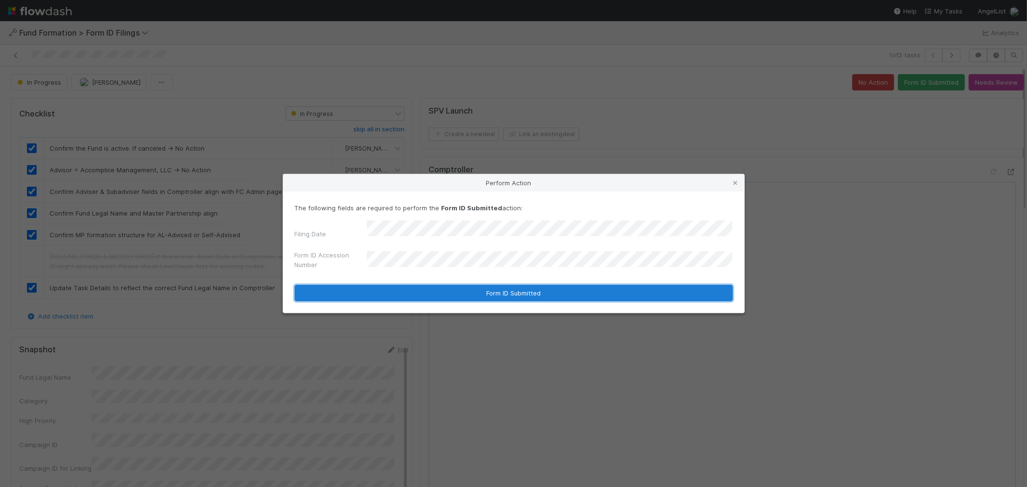
click at [480, 290] on button "Form ID Submitted" at bounding box center [514, 293] width 438 height 16
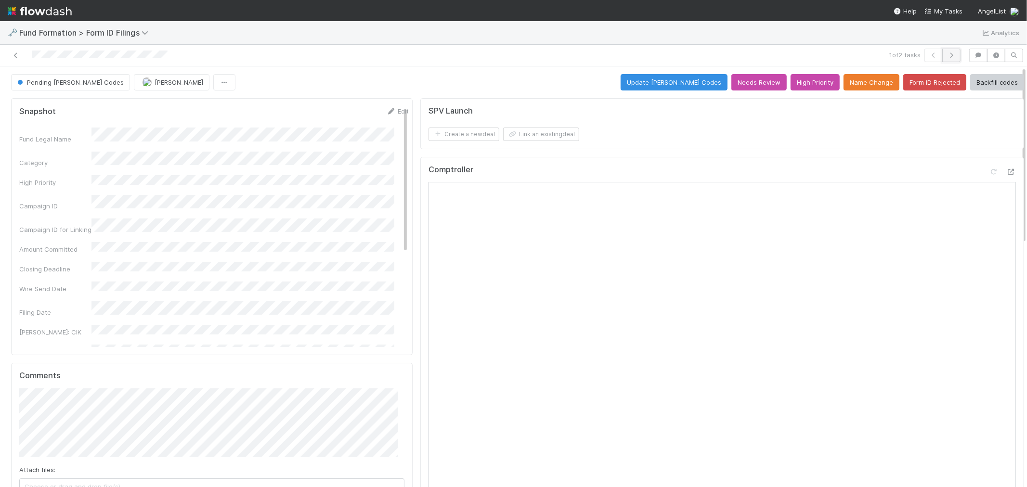
click at [924, 58] on icon "button" at bounding box center [952, 55] width 10 height 6
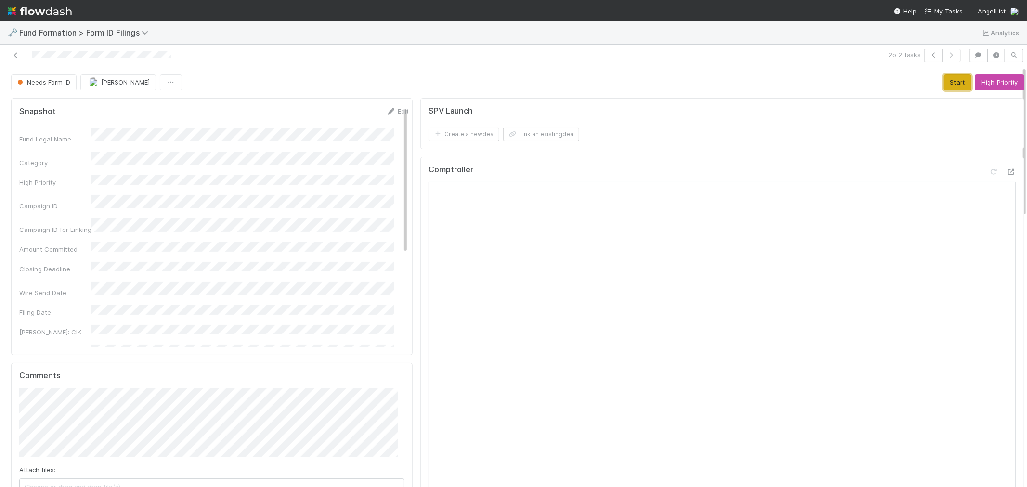
click at [924, 84] on button "Start" at bounding box center [957, 82] width 27 height 16
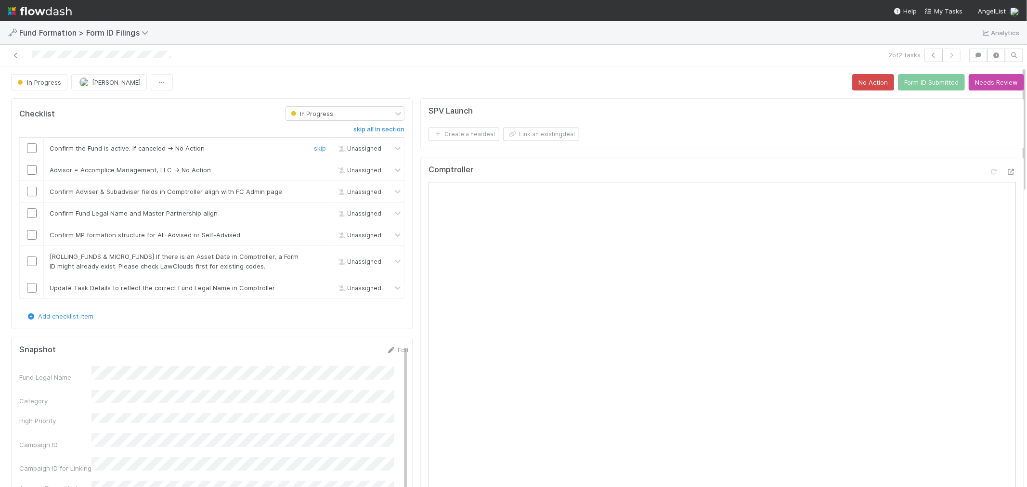
click at [32, 151] on input "checkbox" at bounding box center [32, 149] width 10 height 10
drag, startPoint x: 35, startPoint y: 172, endPoint x: 33, endPoint y: 183, distance: 10.9
click at [35, 172] on input "checkbox" at bounding box center [32, 170] width 10 height 10
click at [32, 191] on input "checkbox" at bounding box center [32, 192] width 10 height 10
click at [32, 215] on input "checkbox" at bounding box center [32, 214] width 10 height 10
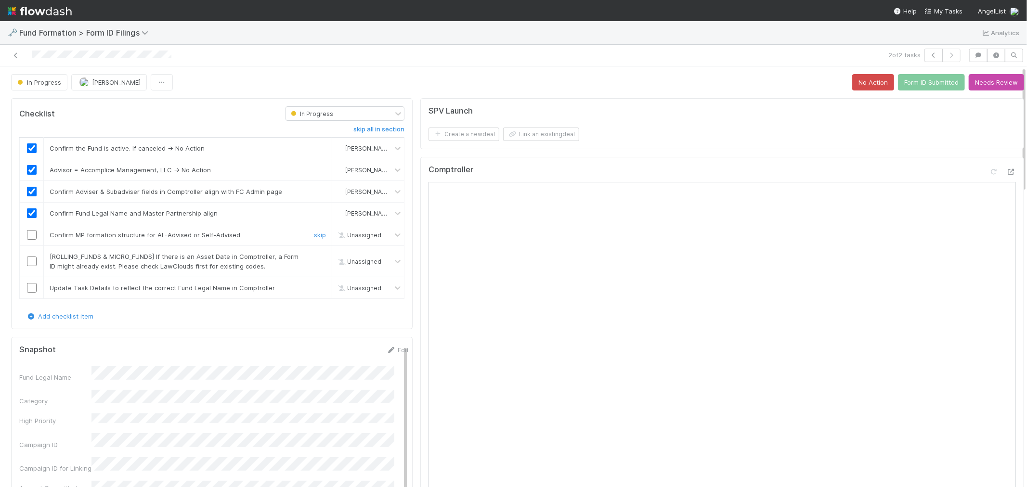
click at [34, 234] on input "checkbox" at bounding box center [32, 235] width 10 height 10
click at [314, 257] on link "skip" at bounding box center [320, 257] width 12 height 8
click at [314, 288] on link "skip" at bounding box center [320, 288] width 12 height 8
click at [315, 257] on link "skip" at bounding box center [320, 257] width 12 height 8
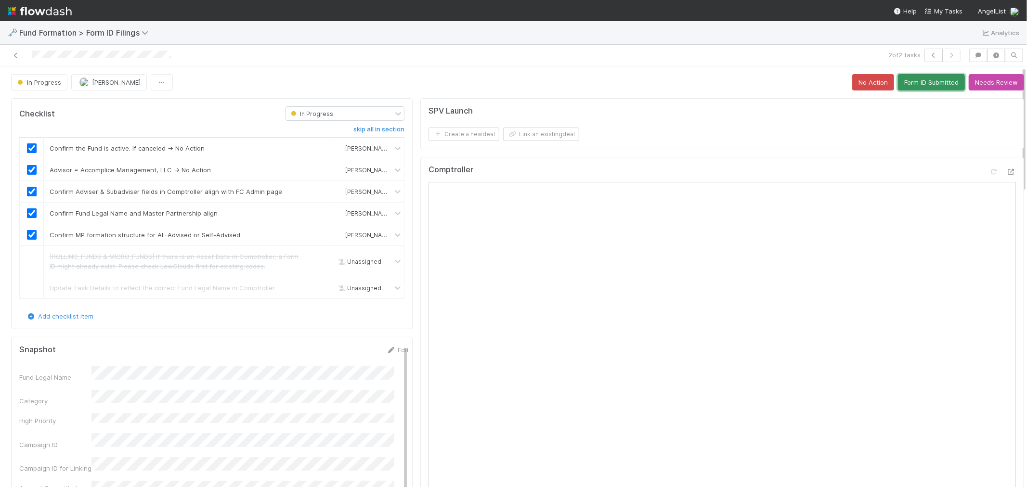
click at [919, 84] on button "Form ID Submitted" at bounding box center [931, 82] width 67 height 16
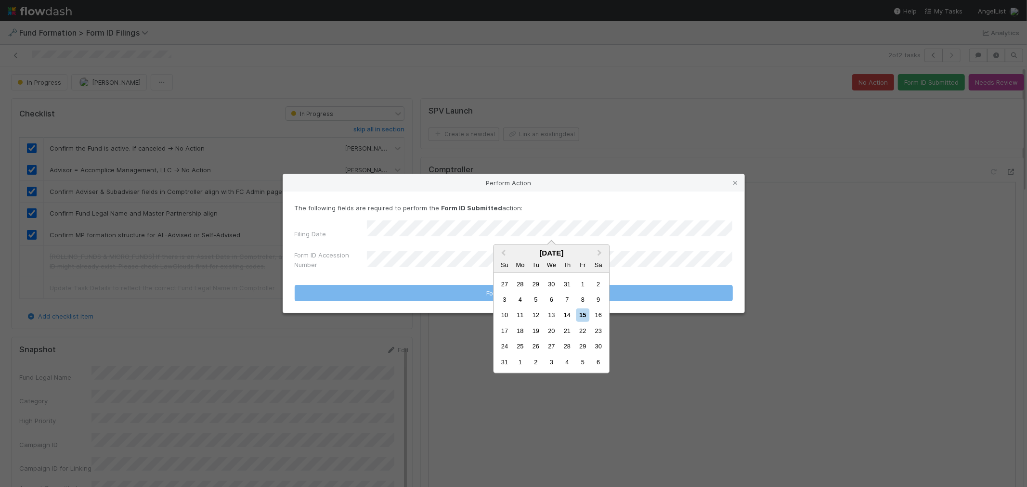
click at [568, 310] on div "14" at bounding box center [567, 315] width 13 height 13
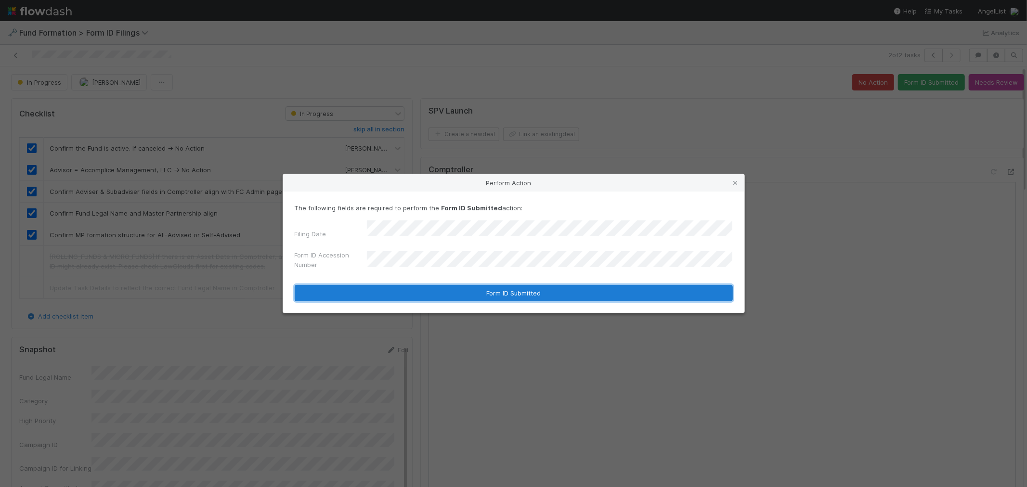
click at [506, 287] on button "Form ID Submitted" at bounding box center [514, 293] width 438 height 16
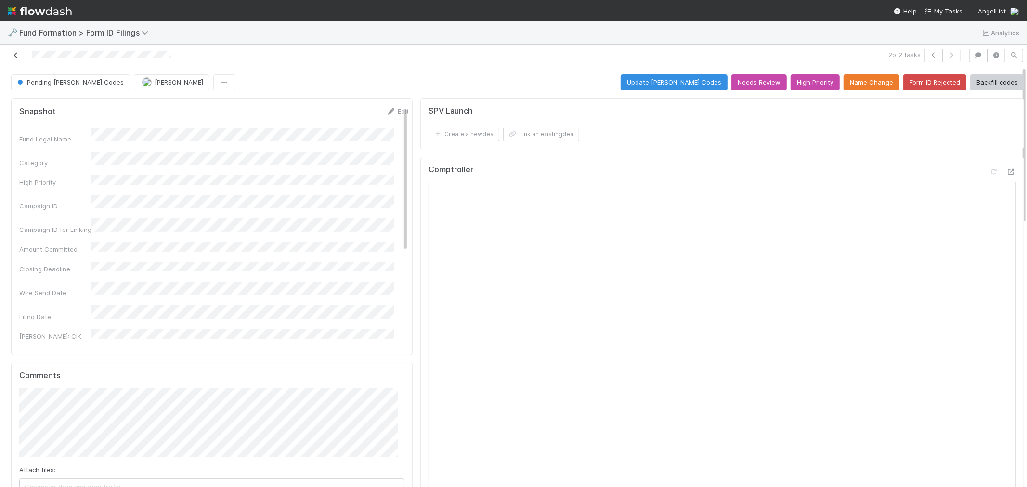
click at [16, 54] on icon at bounding box center [16, 55] width 10 height 6
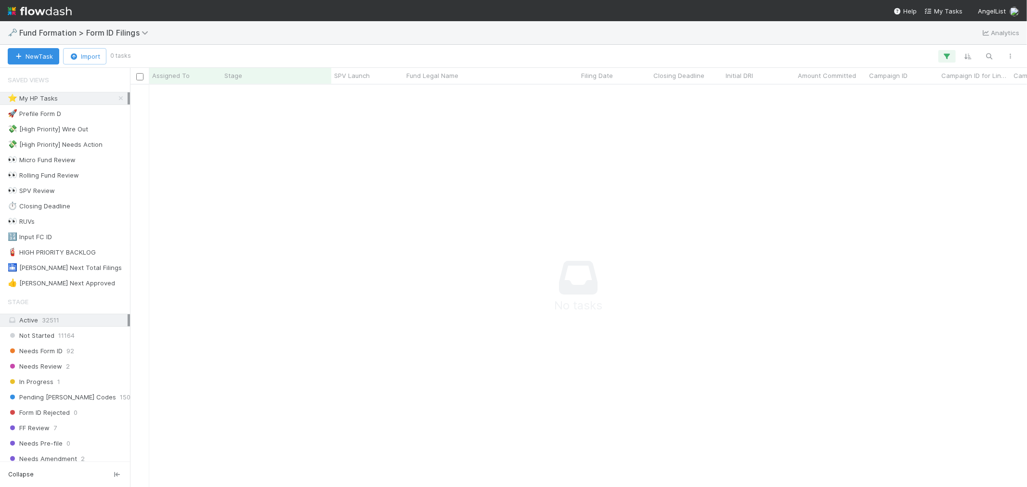
scroll to position [8, 8]
drag, startPoint x: 113, startPoint y: 97, endPoint x: 97, endPoint y: 105, distance: 17.2
click at [116, 97] on icon at bounding box center [121, 98] width 10 height 6
click at [58, 349] on span "Needs Form ID" at bounding box center [35, 351] width 55 height 12
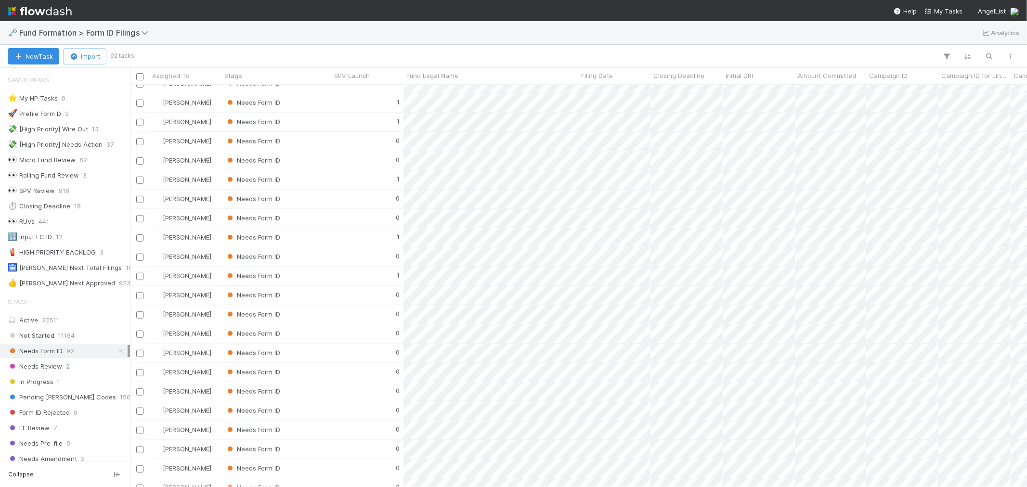
scroll to position [294, 0]
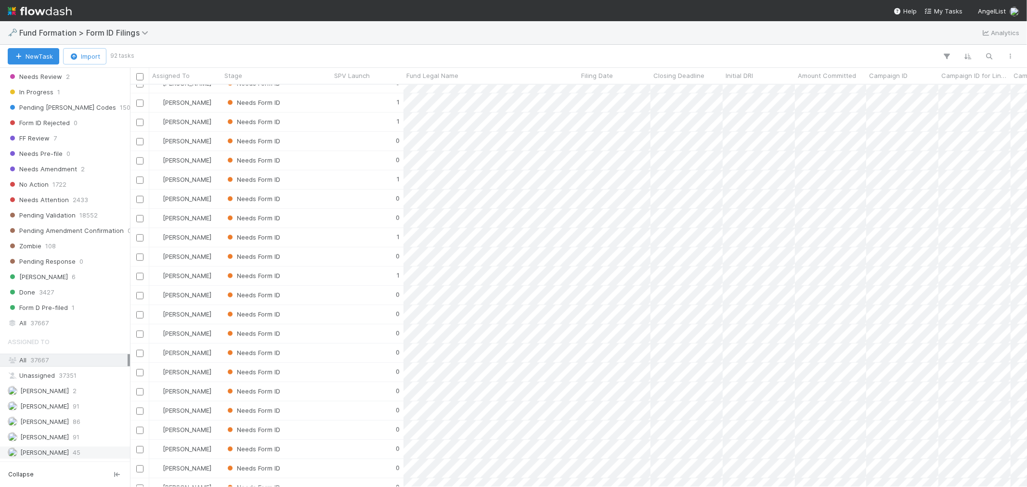
click at [60, 438] on span "[PERSON_NAME]" at bounding box center [44, 453] width 49 height 8
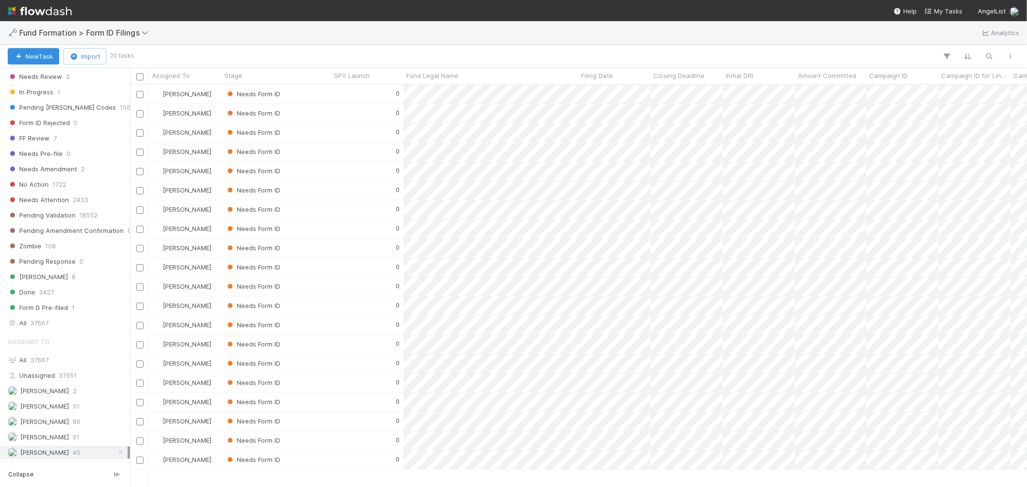
scroll to position [394, 889]
click at [341, 94] on div "0" at bounding box center [367, 94] width 72 height 19
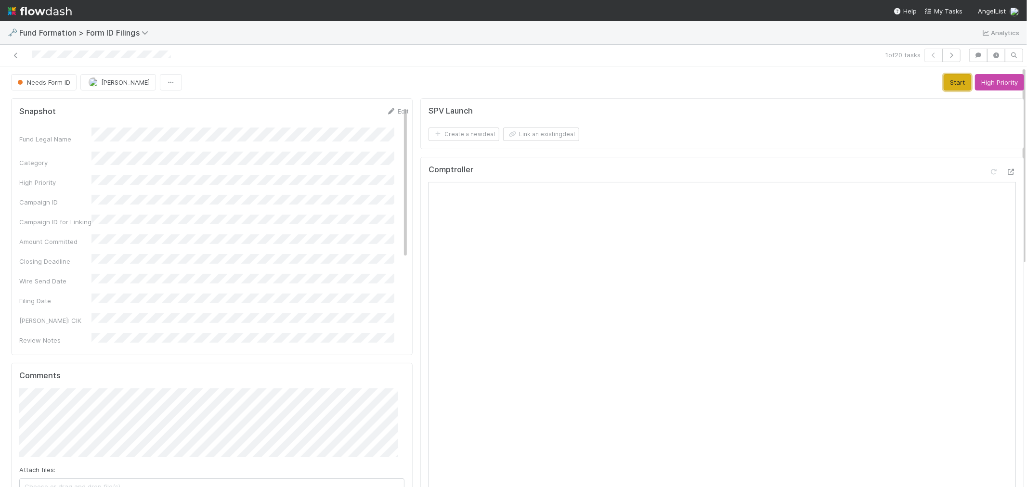
click at [924, 90] on button "Start" at bounding box center [957, 82] width 27 height 16
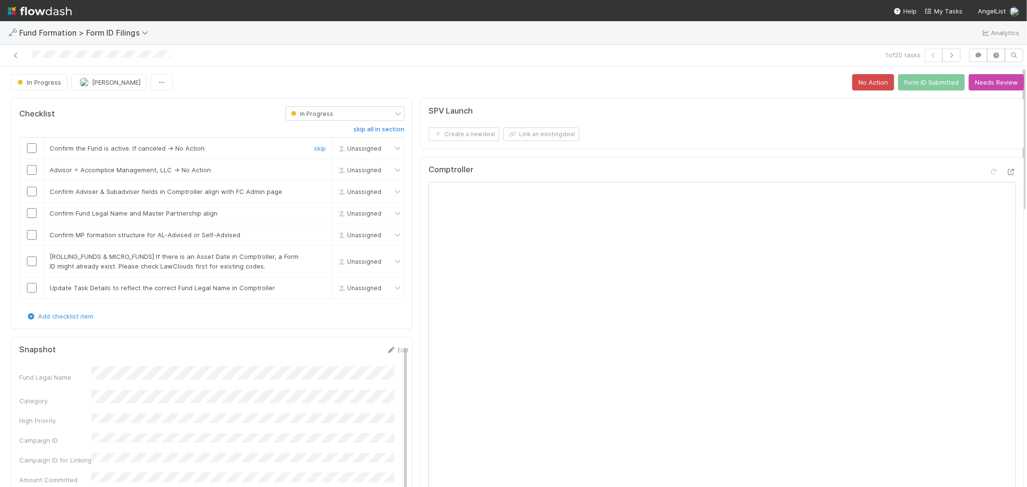
click at [31, 152] on input "checkbox" at bounding box center [32, 149] width 10 height 10
click at [32, 171] on input "checkbox" at bounding box center [32, 170] width 10 height 10
click at [30, 193] on input "checkbox" at bounding box center [32, 192] width 10 height 10
click at [32, 212] on input "checkbox" at bounding box center [32, 214] width 10 height 10
click at [32, 233] on input "checkbox" at bounding box center [32, 235] width 10 height 10
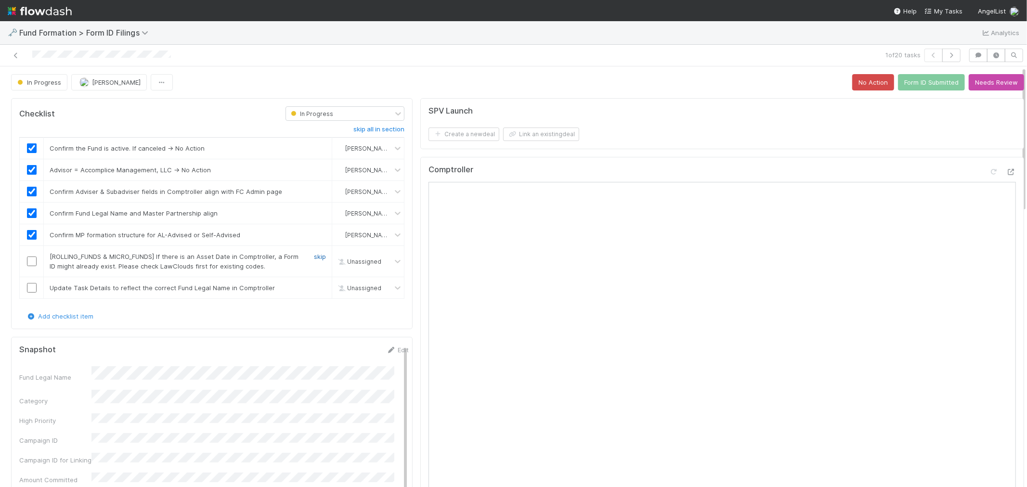
click at [314, 253] on link "skip" at bounding box center [320, 257] width 12 height 8
click at [316, 288] on link "skip" at bounding box center [320, 288] width 12 height 8
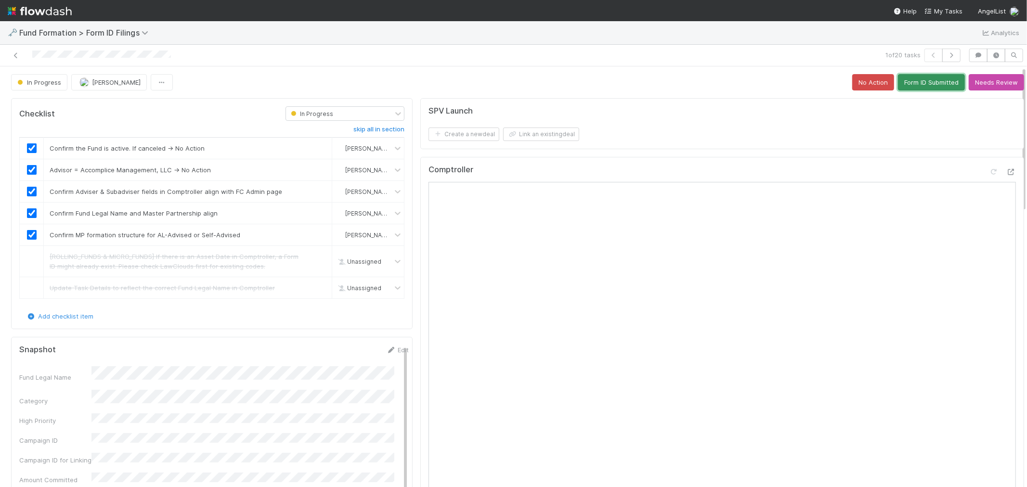
click at [907, 87] on button "Form ID Submitted" at bounding box center [931, 82] width 67 height 16
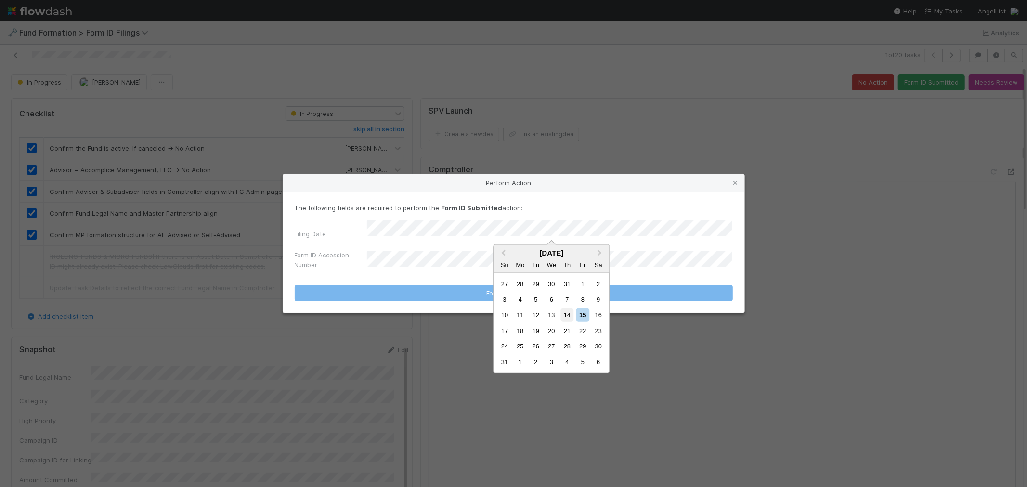
click at [564, 313] on div "14" at bounding box center [567, 315] width 13 height 13
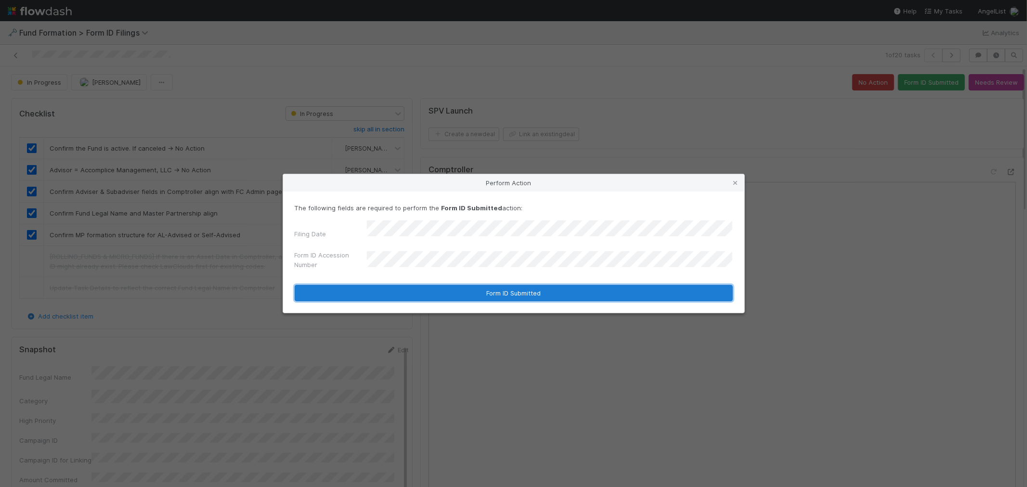
click at [502, 288] on button "Form ID Submitted" at bounding box center [514, 293] width 438 height 16
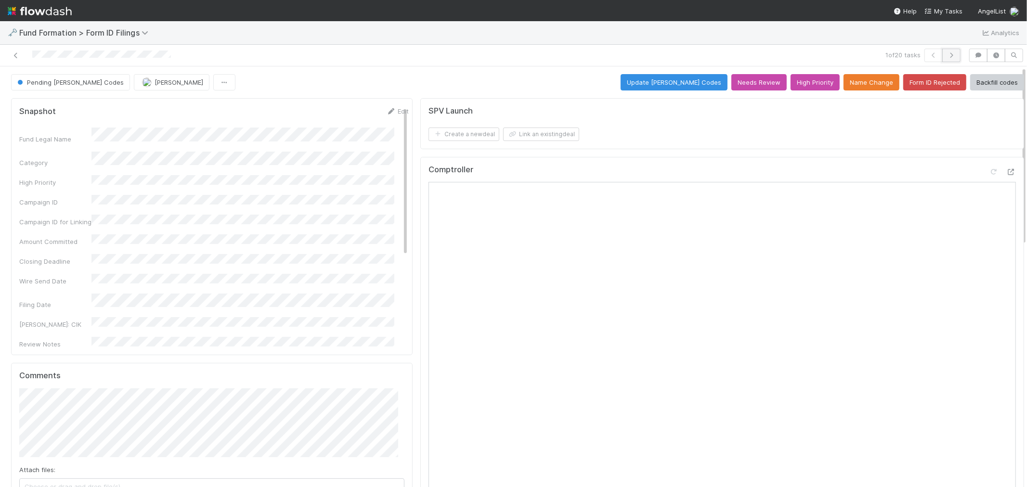
click at [924, 53] on icon "button" at bounding box center [952, 55] width 10 height 6
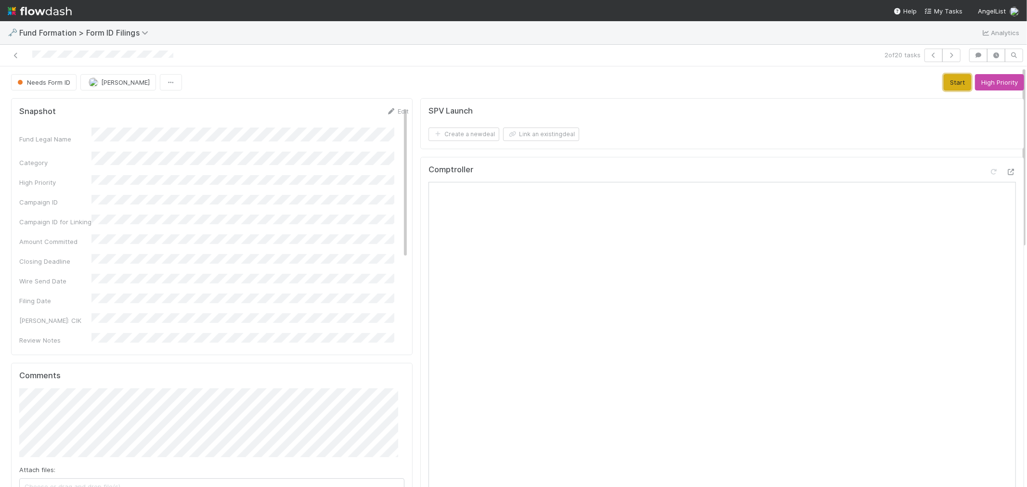
click at [924, 87] on button "Start" at bounding box center [957, 82] width 27 height 16
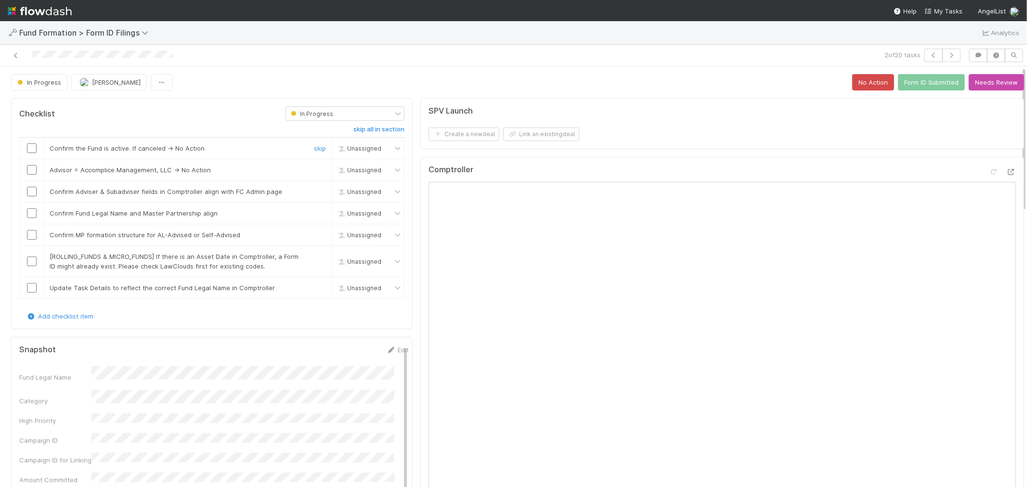
drag, startPoint x: 34, startPoint y: 150, endPoint x: 30, endPoint y: 162, distance: 13.0
click at [33, 150] on input "checkbox" at bounding box center [32, 149] width 10 height 10
click at [31, 169] on input "checkbox" at bounding box center [32, 170] width 10 height 10
click at [33, 194] on input "checkbox" at bounding box center [32, 192] width 10 height 10
click at [30, 214] on input "checkbox" at bounding box center [32, 214] width 10 height 10
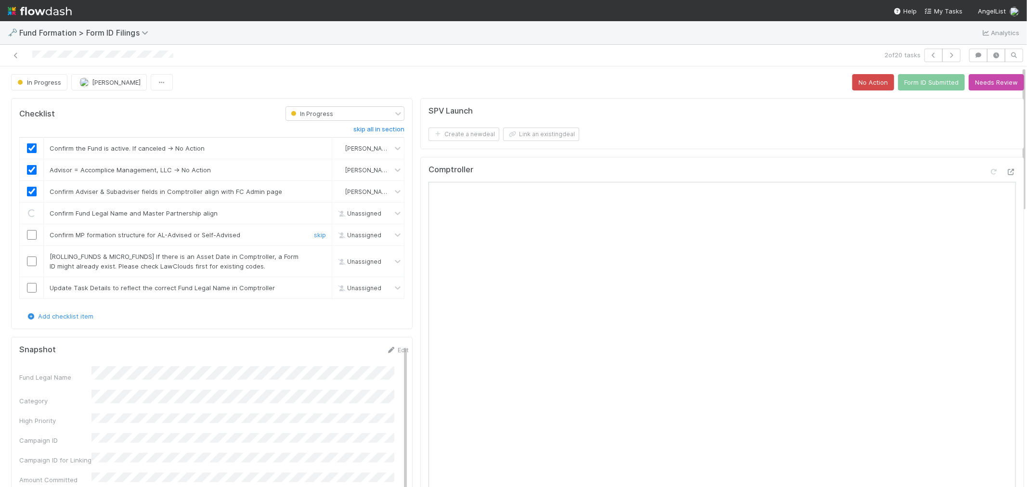
click at [30, 233] on input "checkbox" at bounding box center [32, 235] width 10 height 10
click at [314, 258] on link "skip" at bounding box center [320, 257] width 12 height 8
click at [314, 290] on link "skip" at bounding box center [320, 288] width 12 height 8
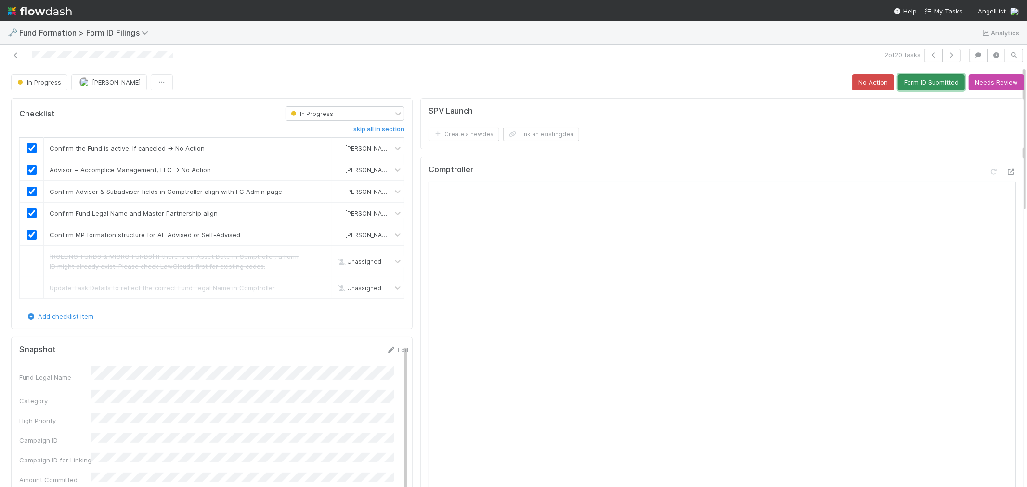
click at [918, 77] on button "Form ID Submitted" at bounding box center [931, 82] width 67 height 16
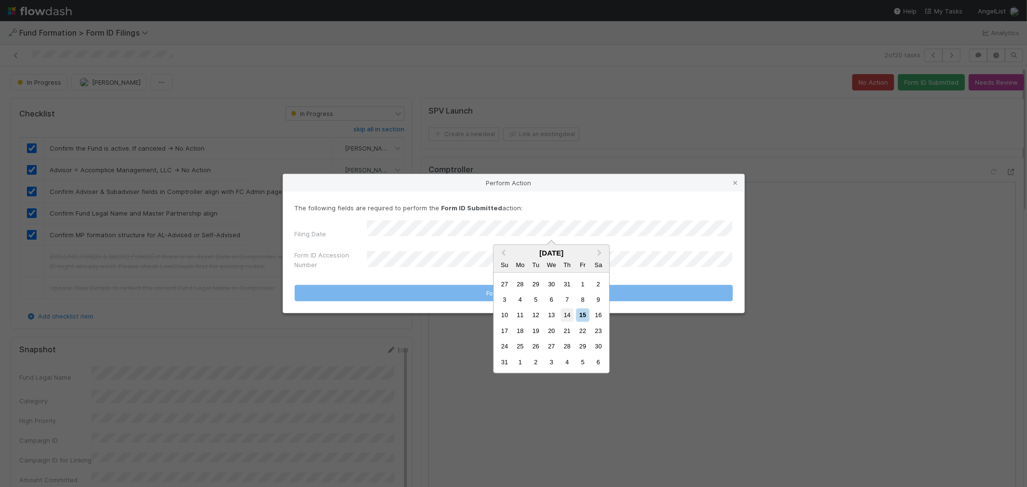
click at [561, 314] on div "14" at bounding box center [567, 315] width 13 height 13
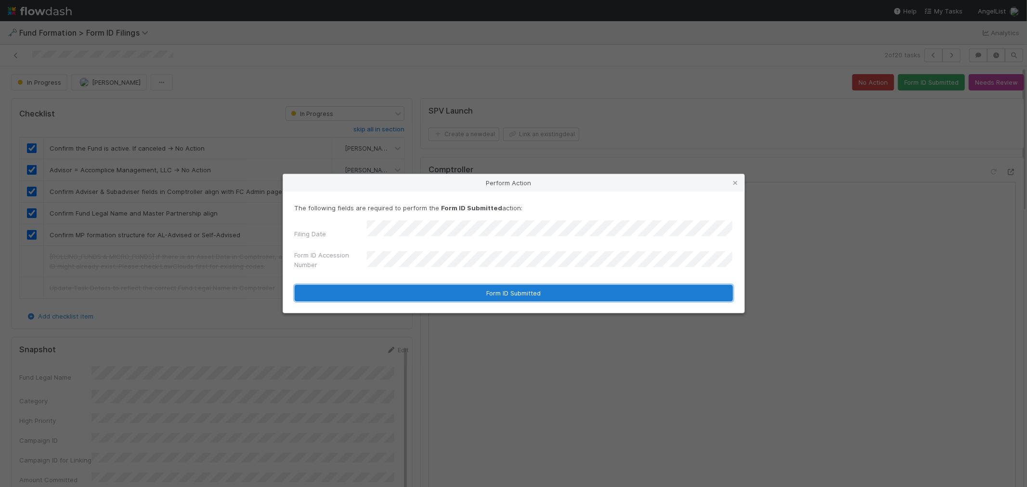
click at [543, 292] on button "Form ID Submitted" at bounding box center [514, 293] width 438 height 16
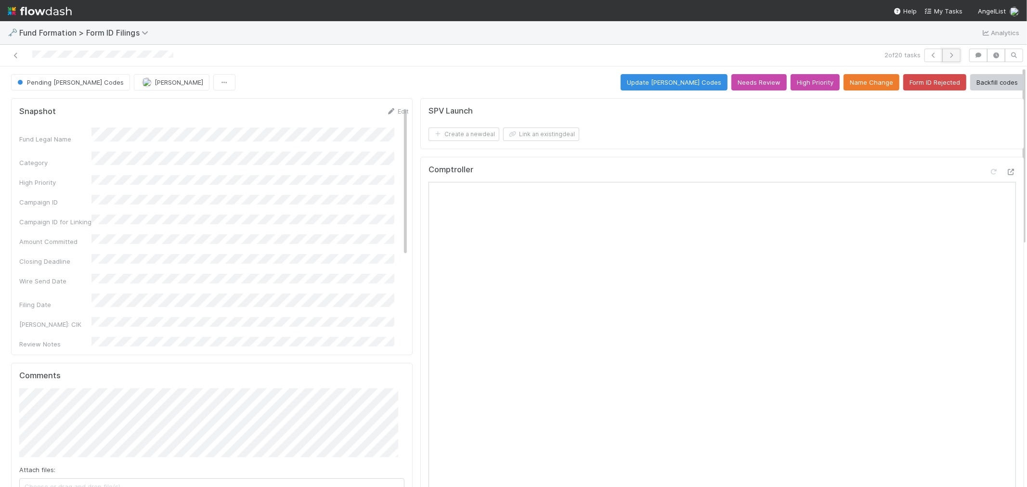
click at [924, 54] on icon "button" at bounding box center [952, 55] width 10 height 6
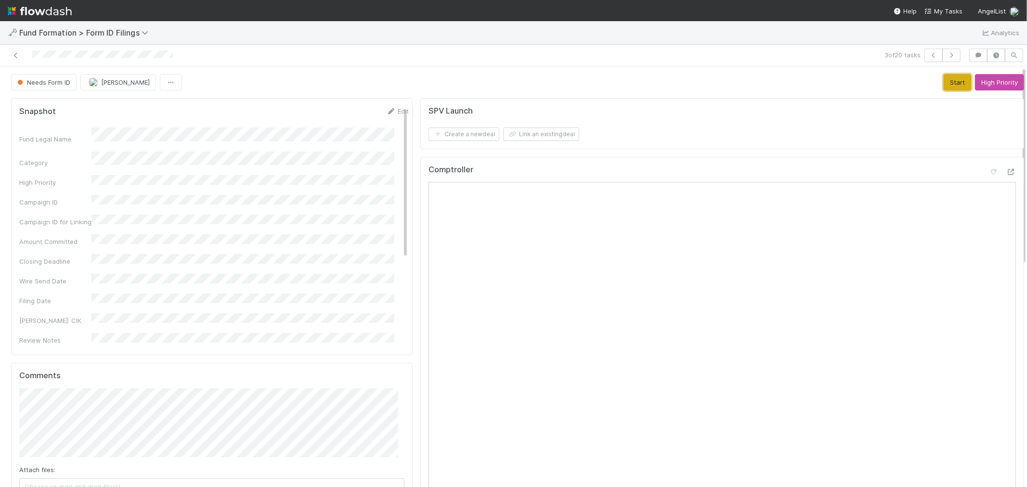
drag, startPoint x: 944, startPoint y: 84, endPoint x: 871, endPoint y: 101, distance: 75.2
click at [924, 84] on button "Start" at bounding box center [957, 82] width 27 height 16
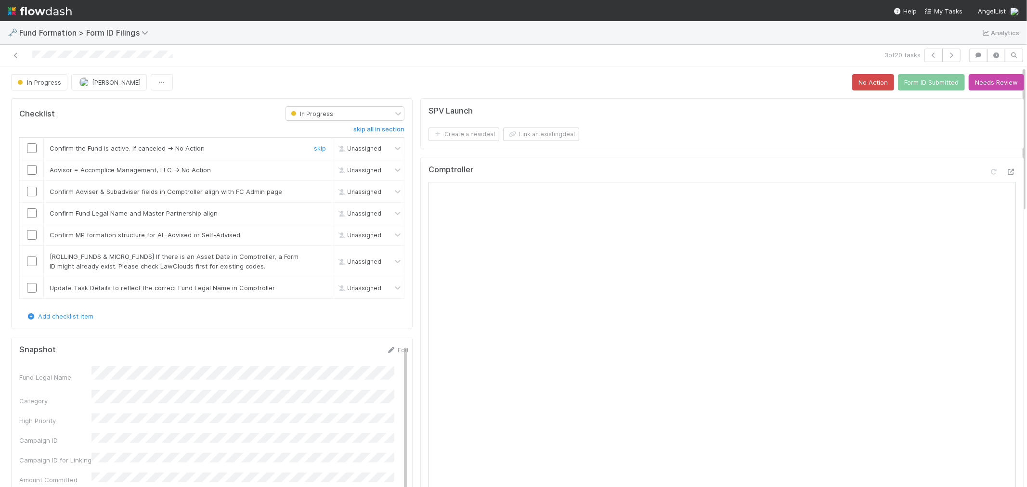
click at [30, 148] on input "checkbox" at bounding box center [32, 149] width 10 height 10
click at [29, 173] on input "checkbox" at bounding box center [32, 170] width 10 height 10
click at [31, 193] on input "checkbox" at bounding box center [32, 192] width 10 height 10
click at [31, 214] on input "checkbox" at bounding box center [32, 214] width 10 height 10
click at [33, 236] on input "checkbox" at bounding box center [32, 235] width 10 height 10
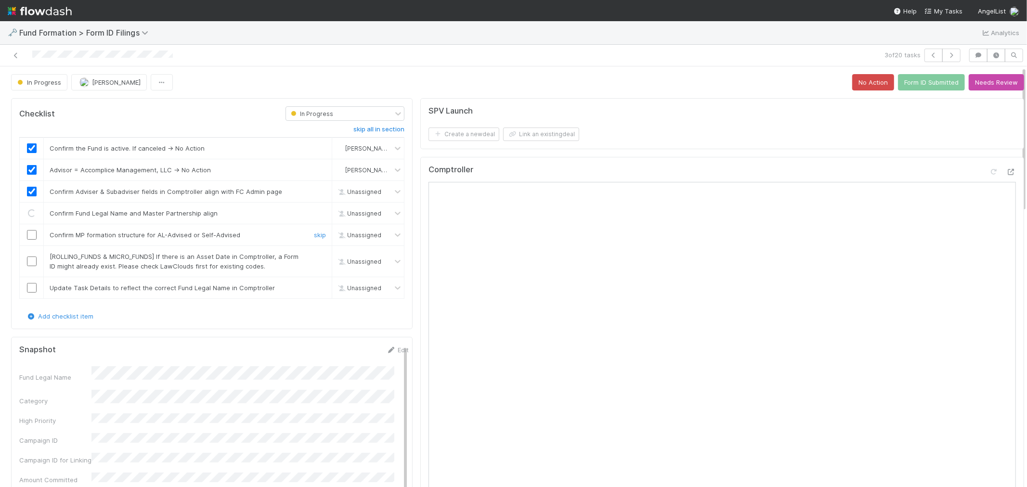
checkbox input "true"
click at [27, 217] on input "checkbox" at bounding box center [32, 214] width 10 height 10
click at [316, 258] on link "skip" at bounding box center [320, 257] width 12 height 8
click at [314, 288] on link "skip" at bounding box center [320, 288] width 12 height 8
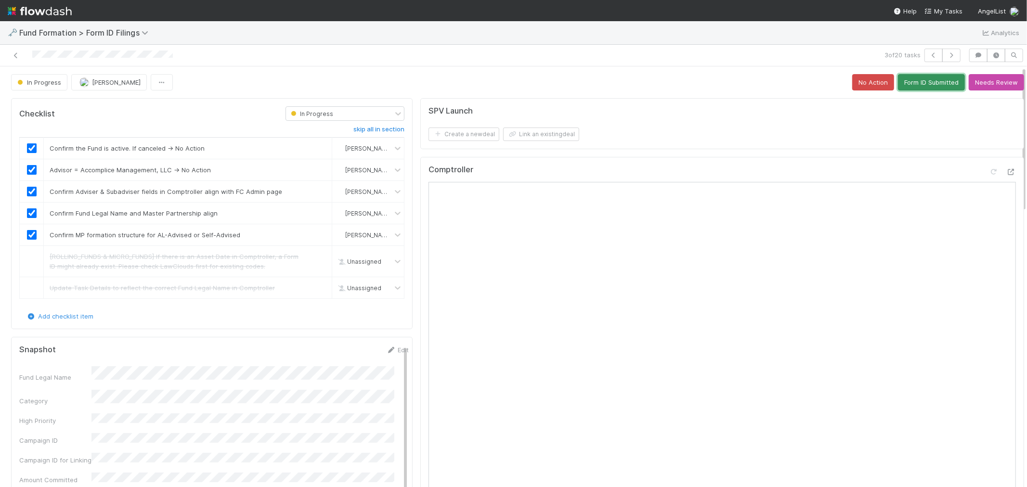
click at [914, 77] on button "Form ID Submitted" at bounding box center [931, 82] width 67 height 16
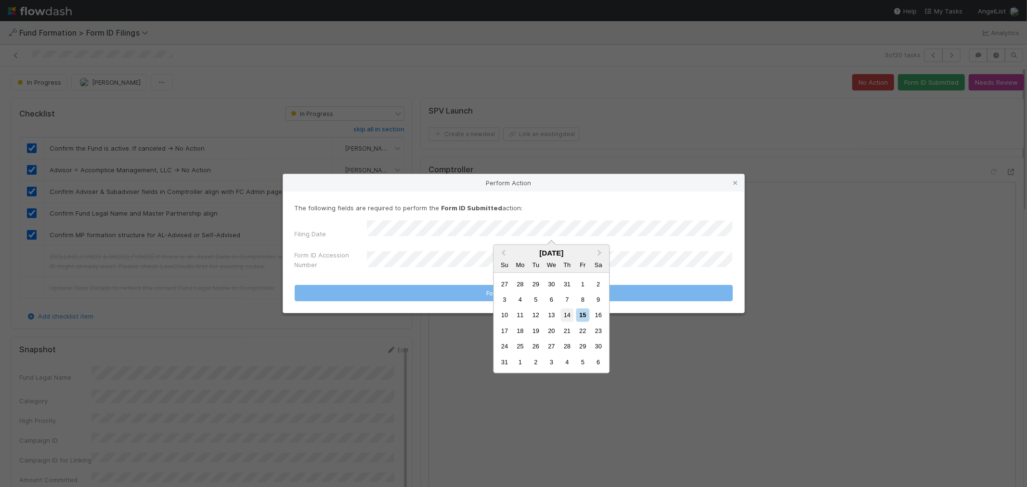
click at [567, 314] on div "14" at bounding box center [567, 315] width 13 height 13
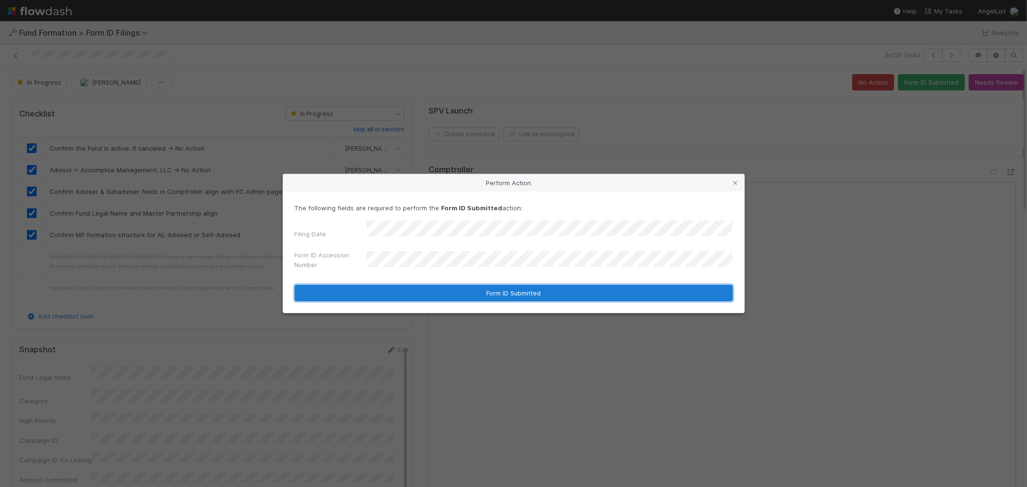
click at [449, 290] on button "Form ID Submitted" at bounding box center [514, 293] width 438 height 16
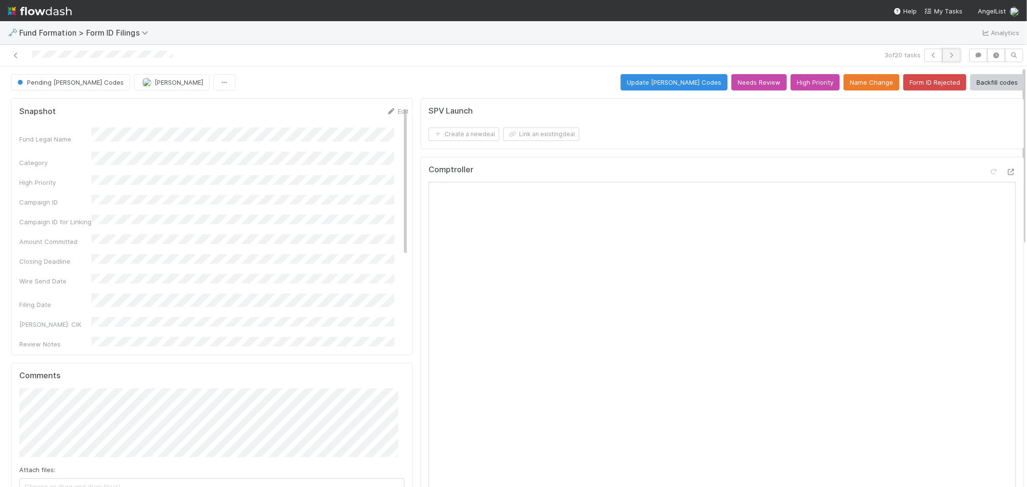
click at [924, 56] on icon "button" at bounding box center [952, 55] width 10 height 6
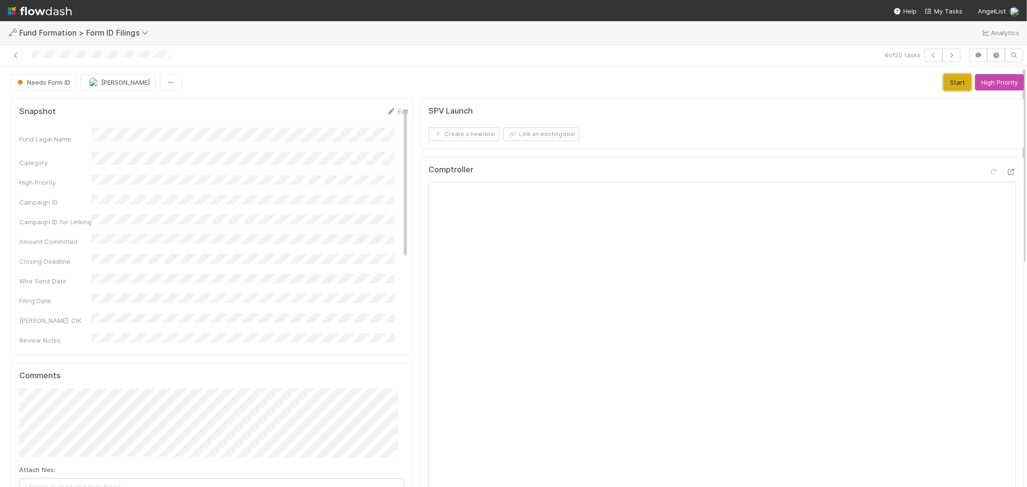
drag, startPoint x: 943, startPoint y: 80, endPoint x: 926, endPoint y: 90, distance: 19.4
click at [924, 80] on button "Start" at bounding box center [957, 82] width 27 height 16
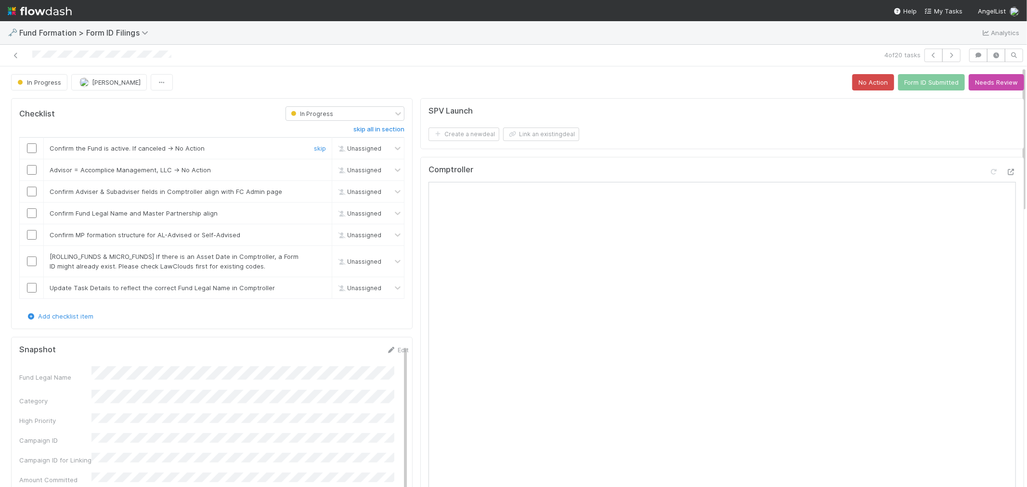
drag, startPoint x: 30, startPoint y: 150, endPoint x: 27, endPoint y: 157, distance: 8.4
click at [30, 150] on input "checkbox" at bounding box center [32, 149] width 10 height 10
click at [30, 170] on input "checkbox" at bounding box center [32, 170] width 10 height 10
drag, startPoint x: 30, startPoint y: 195, endPoint x: 28, endPoint y: 210, distance: 15.6
click at [29, 195] on input "checkbox" at bounding box center [32, 192] width 10 height 10
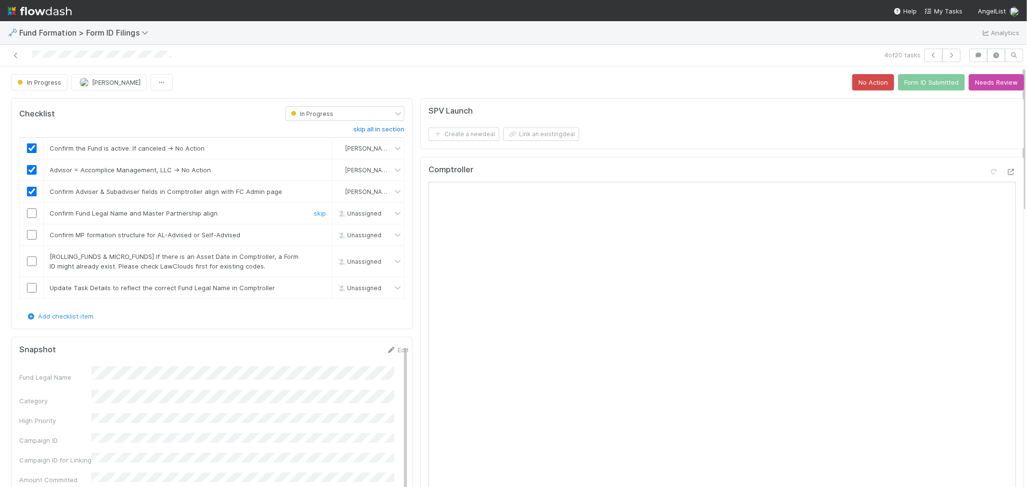
click at [29, 212] on input "checkbox" at bounding box center [32, 214] width 10 height 10
click at [30, 235] on input "checkbox" at bounding box center [32, 235] width 10 height 10
click at [314, 259] on link "skip" at bounding box center [320, 257] width 12 height 8
click at [315, 288] on link "skip" at bounding box center [320, 288] width 12 height 8
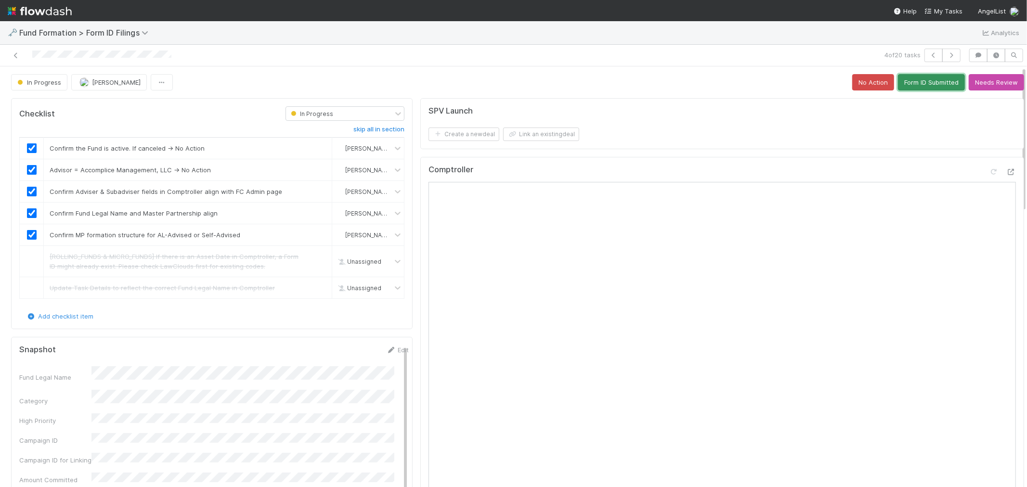
click at [917, 83] on button "Form ID Submitted" at bounding box center [931, 82] width 67 height 16
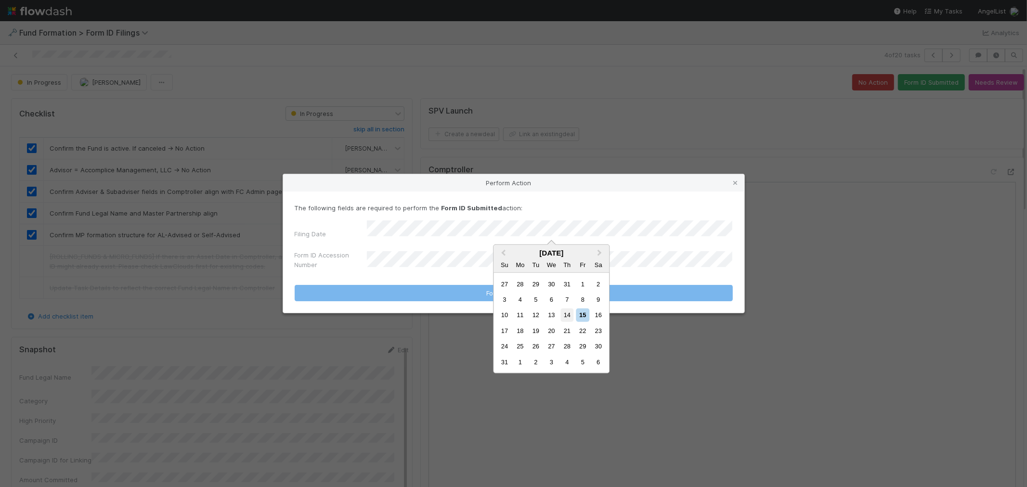
click at [567, 310] on div "14" at bounding box center [567, 315] width 13 height 13
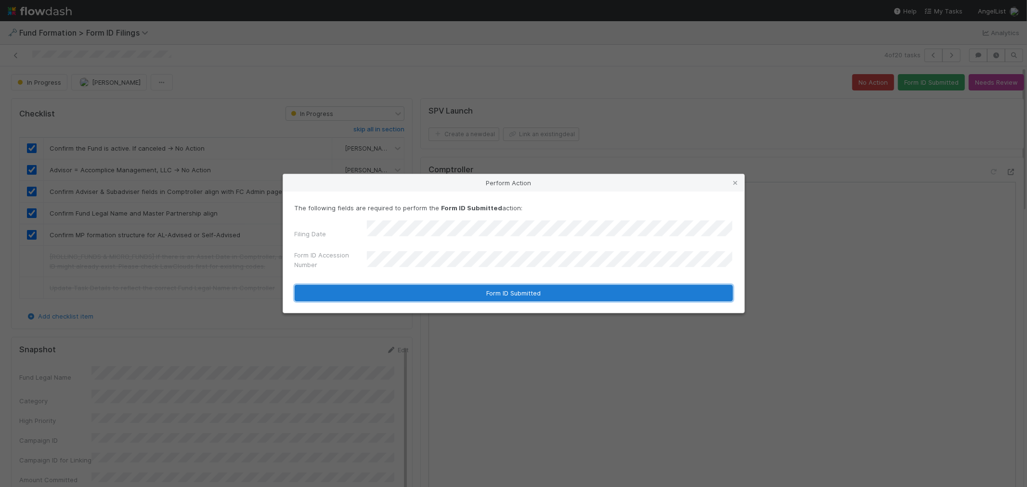
click at [459, 292] on button "Form ID Submitted" at bounding box center [514, 293] width 438 height 16
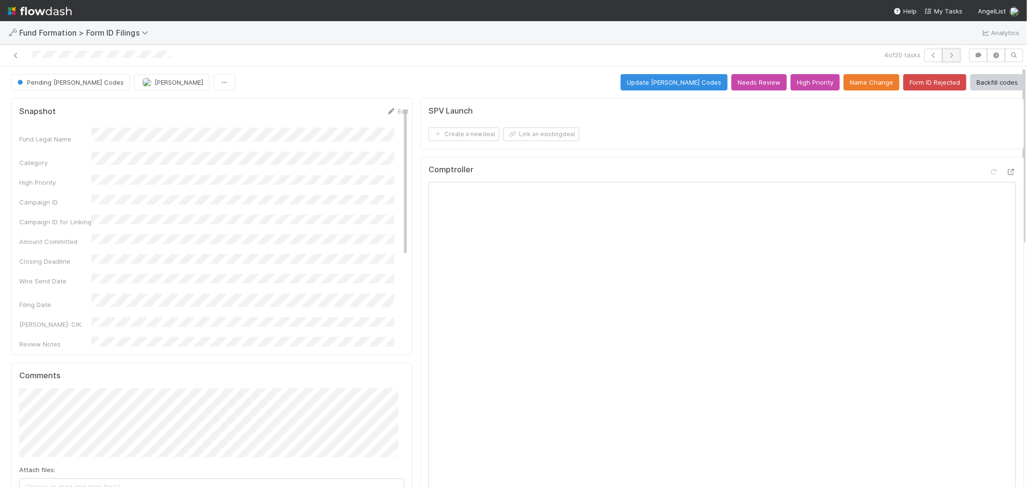
click at [924, 56] on icon "button" at bounding box center [952, 55] width 10 height 6
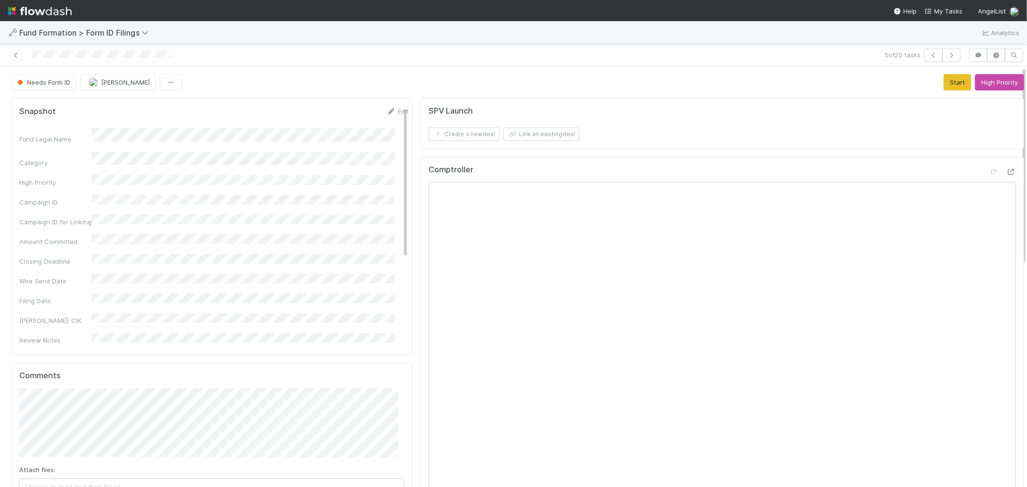
drag, startPoint x: 907, startPoint y: 46, endPoint x: 662, endPoint y: 109, distance: 253.1
click at [663, 109] on div "SPV Launch" at bounding box center [725, 111] width 592 height 10
click at [924, 80] on button "Start" at bounding box center [957, 82] width 27 height 16
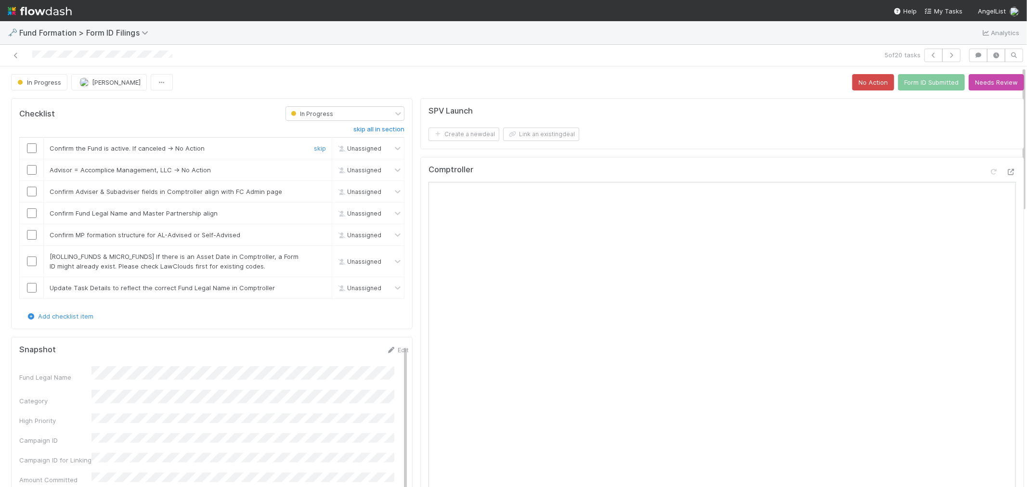
click at [30, 147] on input "checkbox" at bounding box center [32, 149] width 10 height 10
click at [30, 168] on input "checkbox" at bounding box center [32, 170] width 10 height 10
click at [31, 193] on input "checkbox" at bounding box center [32, 192] width 10 height 10
click at [31, 212] on input "checkbox" at bounding box center [32, 214] width 10 height 10
click at [32, 236] on input "checkbox" at bounding box center [32, 235] width 10 height 10
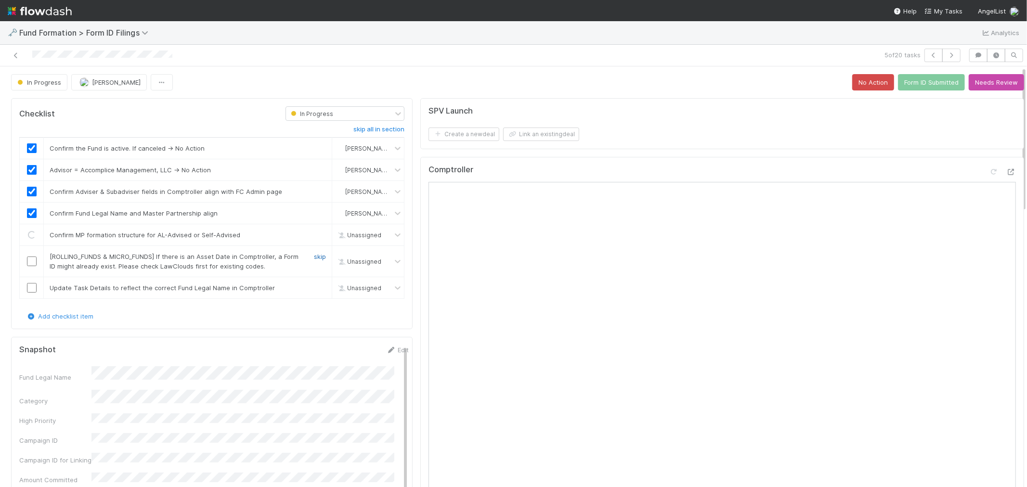
click at [314, 258] on link "skip" at bounding box center [320, 257] width 12 height 8
click at [314, 289] on link "skip" at bounding box center [320, 288] width 12 height 8
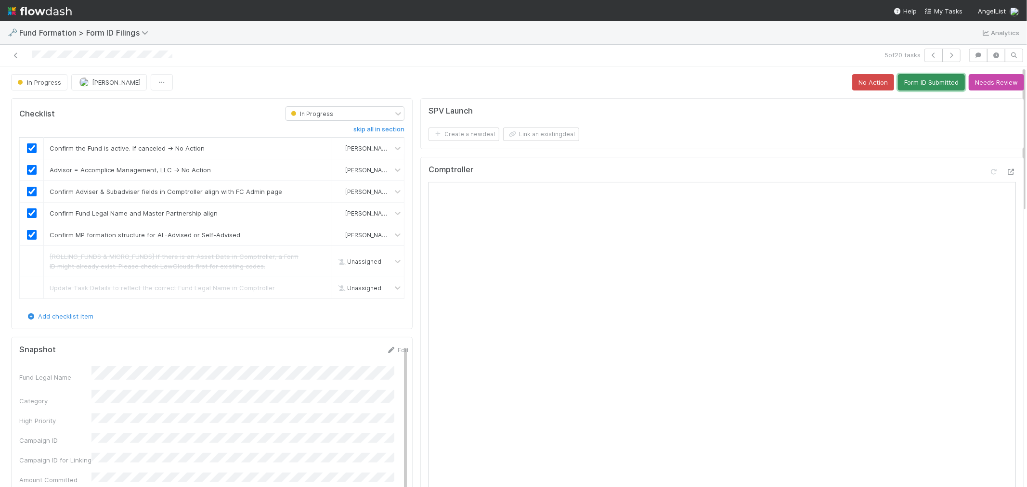
click at [918, 83] on button "Form ID Submitted" at bounding box center [931, 82] width 67 height 16
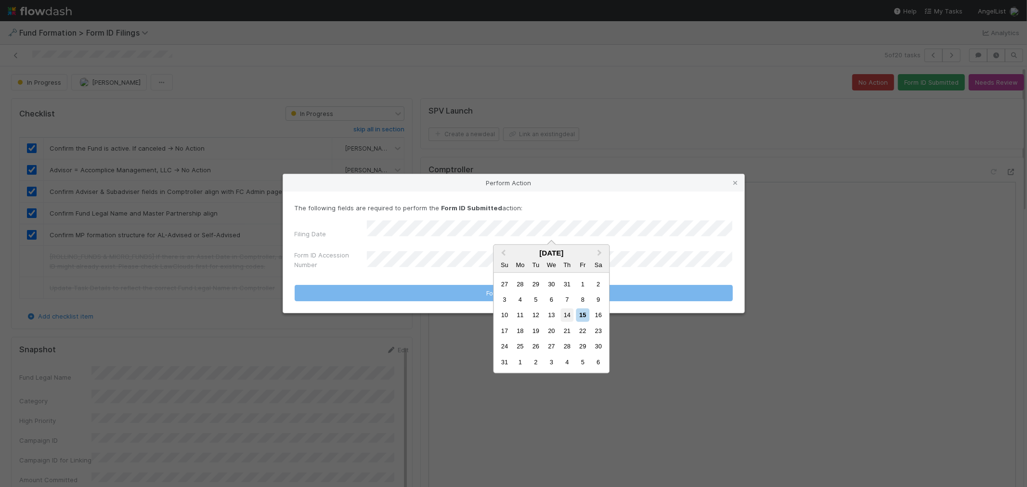
click at [564, 316] on div "14" at bounding box center [567, 315] width 13 height 13
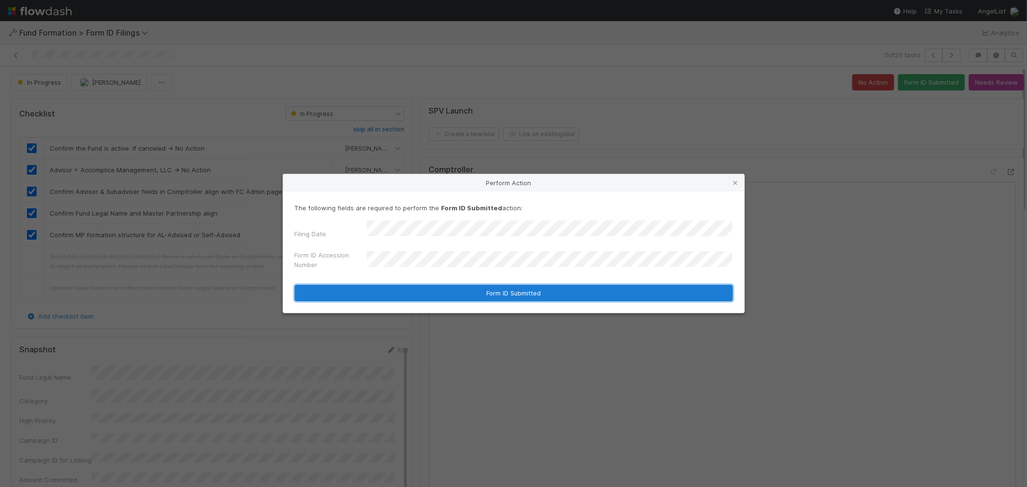
click at [490, 288] on button "Form ID Submitted" at bounding box center [514, 293] width 438 height 16
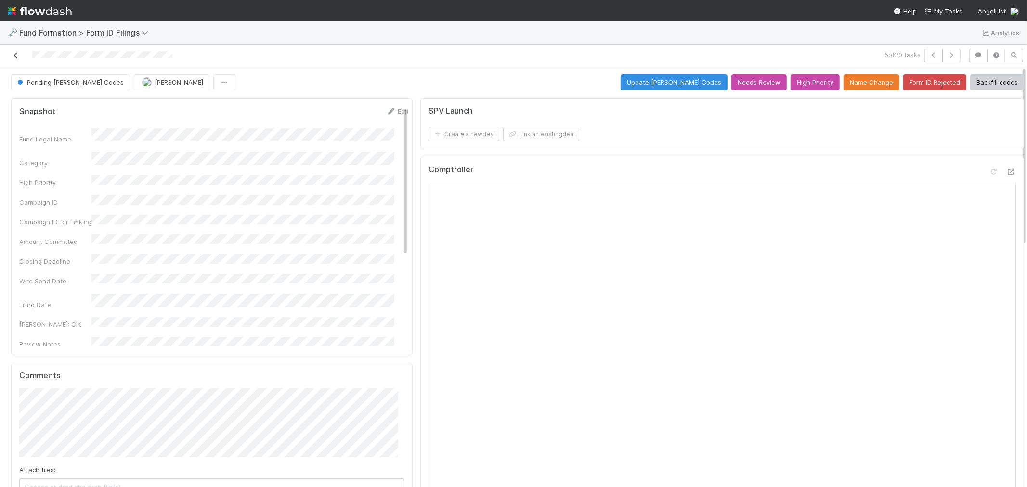
click at [14, 54] on icon at bounding box center [16, 55] width 10 height 6
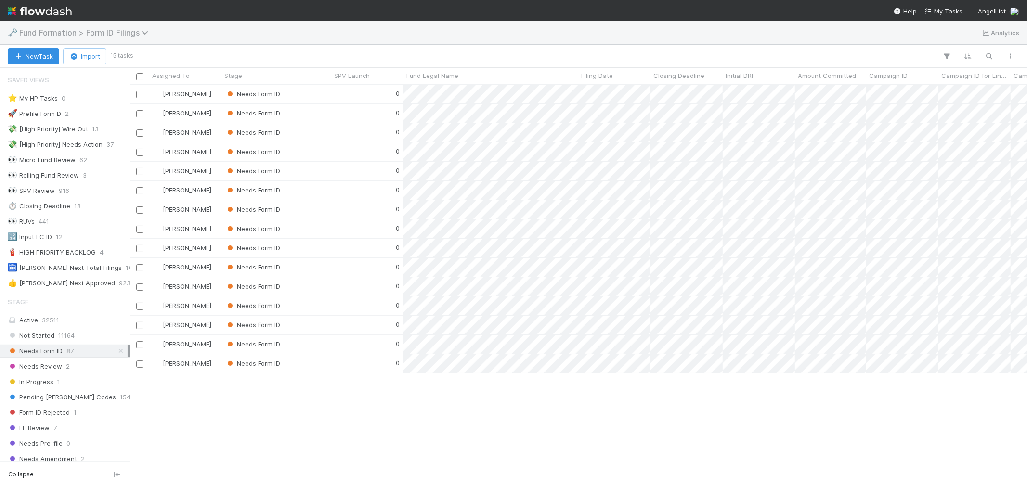
click at [114, 29] on span "Fund Formation > Form ID Filings" at bounding box center [86, 33] width 134 height 10
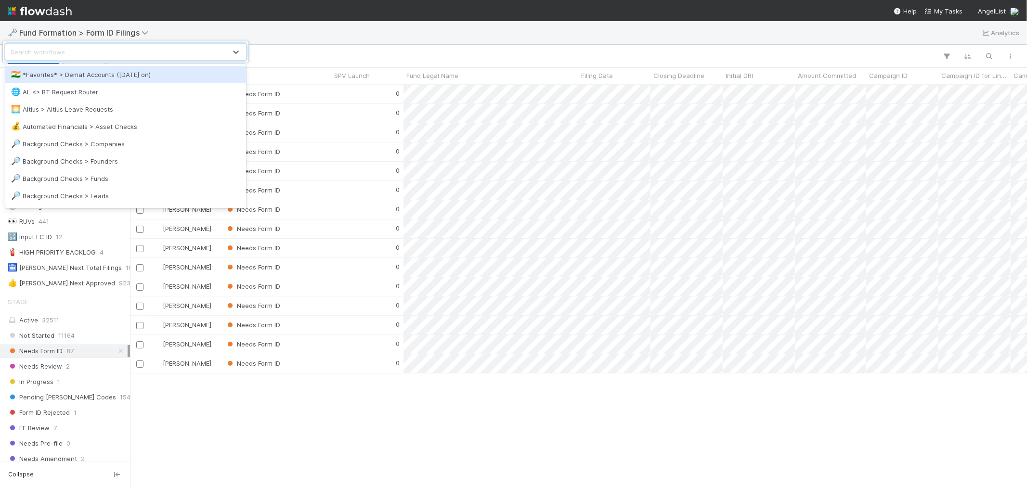
click at [286, 45] on div "option *Favorites* > Demat Accounts ([DATE] on) focused, 1 of 40. 40 results av…" at bounding box center [513, 243] width 1027 height 487
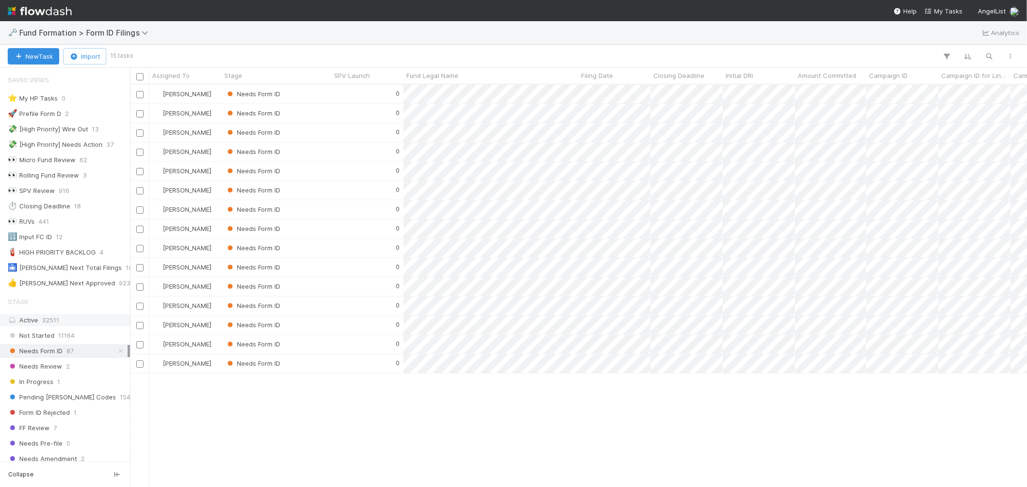
click at [59, 319] on div "Active 32511" at bounding box center [68, 320] width 120 height 12
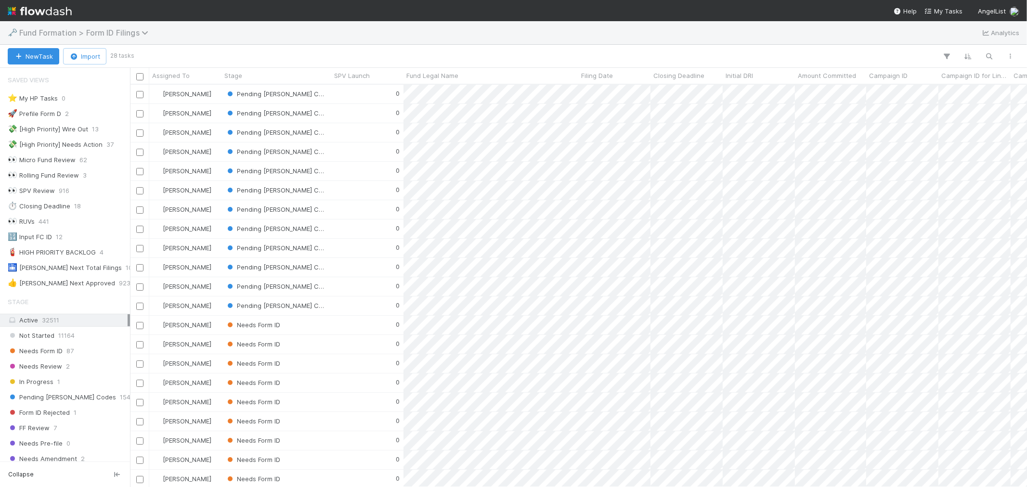
click at [109, 35] on span "Fund Formation > Form ID Filings" at bounding box center [86, 33] width 134 height 10
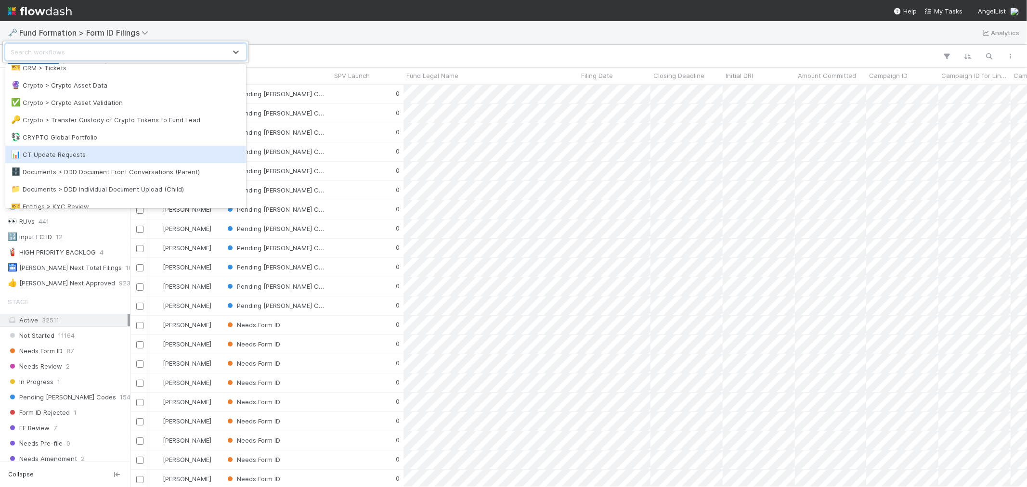
scroll to position [214, 0]
click at [103, 157] on div "🎫 Entities > KYC Review" at bounding box center [125, 156] width 229 height 10
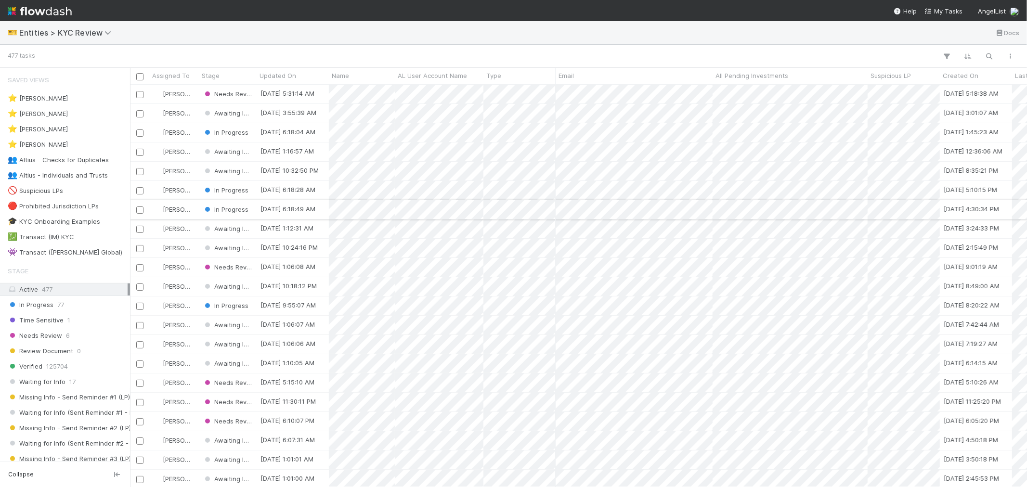
scroll to position [394, 889]
click at [88, 31] on span "Entities > KYC Review" at bounding box center [67, 33] width 97 height 10
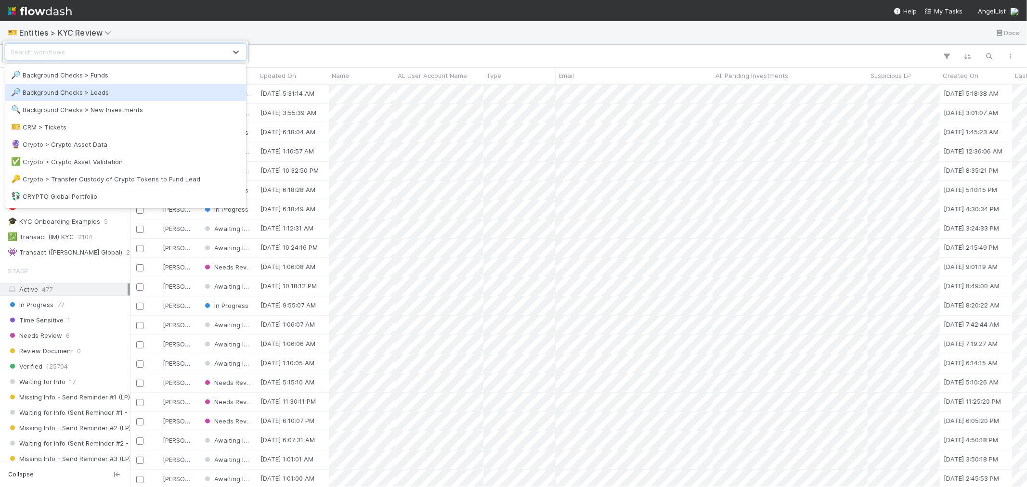
scroll to position [107, 0]
click at [130, 112] on div "🔍 Background Checks > New Investments" at bounding box center [125, 106] width 241 height 17
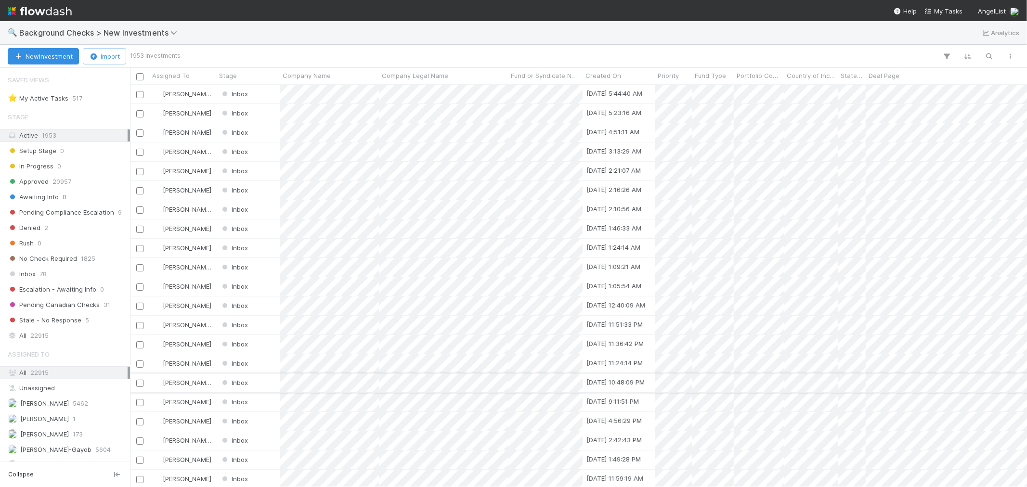
scroll to position [8, 8]
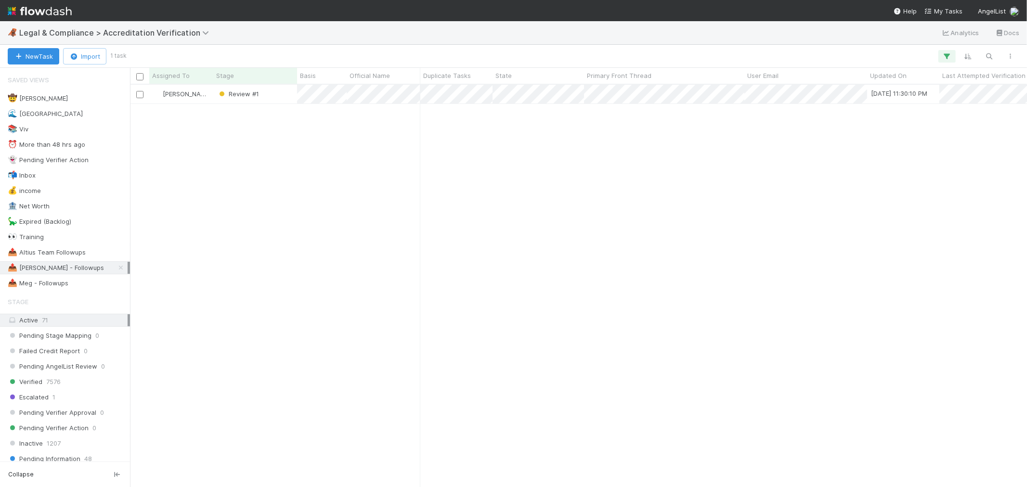
scroll to position [394, 889]
click at [116, 270] on icon at bounding box center [121, 268] width 10 height 6
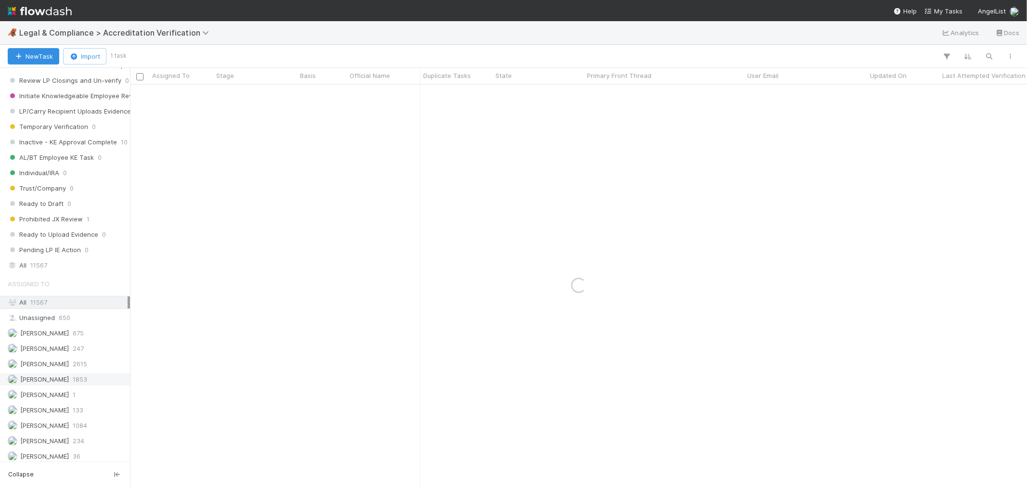
scroll to position [749, 0]
click at [44, 269] on span "11567" at bounding box center [38, 265] width 17 height 12
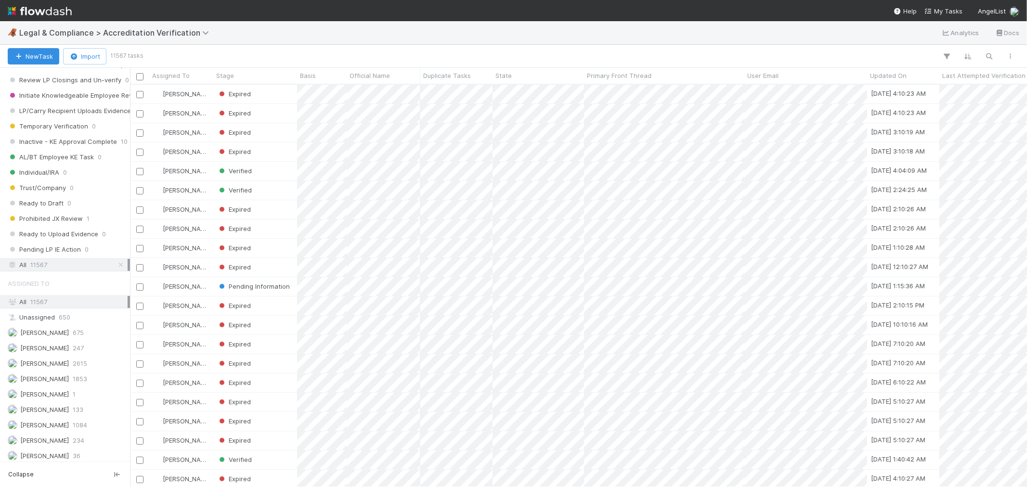
scroll to position [394, 889]
click at [993, 52] on icon "button" at bounding box center [990, 56] width 10 height 9
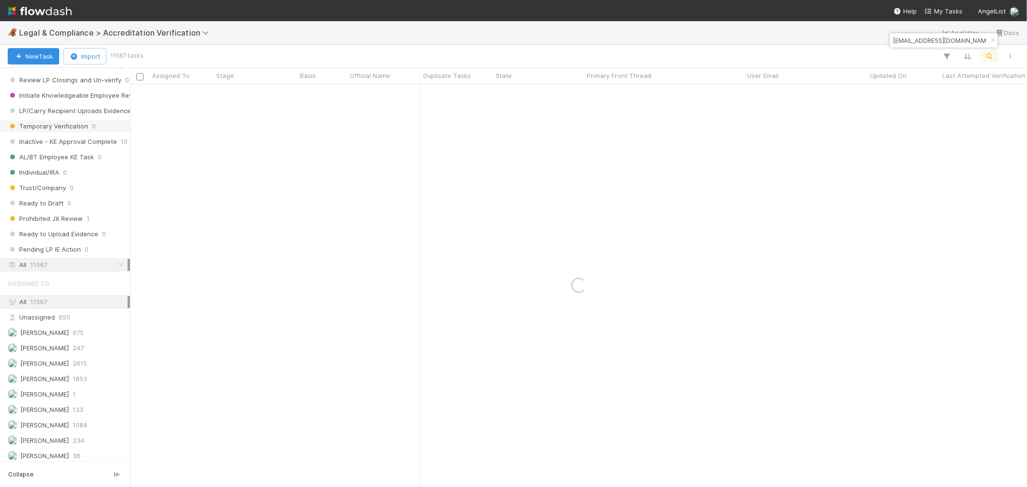
type input "captchehab@gmail.com"
